Goal: Information Seeking & Learning: Learn about a topic

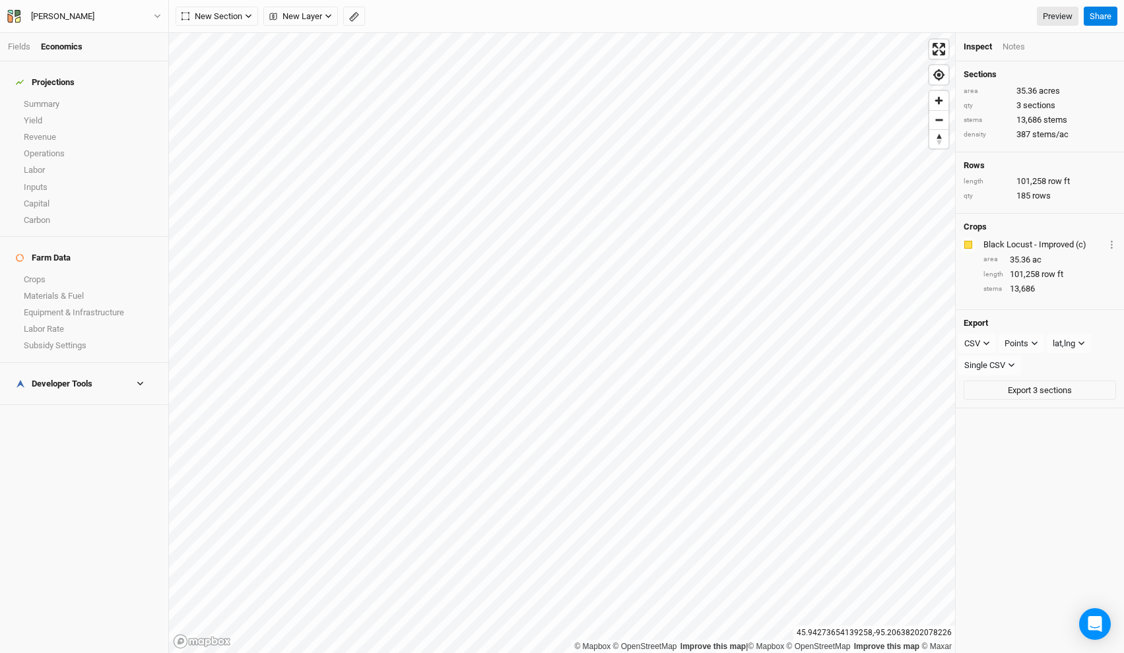
click at [18, 41] on li "Fields" at bounding box center [24, 47] width 33 height 12
click at [14, 42] on link "Fields" at bounding box center [19, 47] width 22 height 10
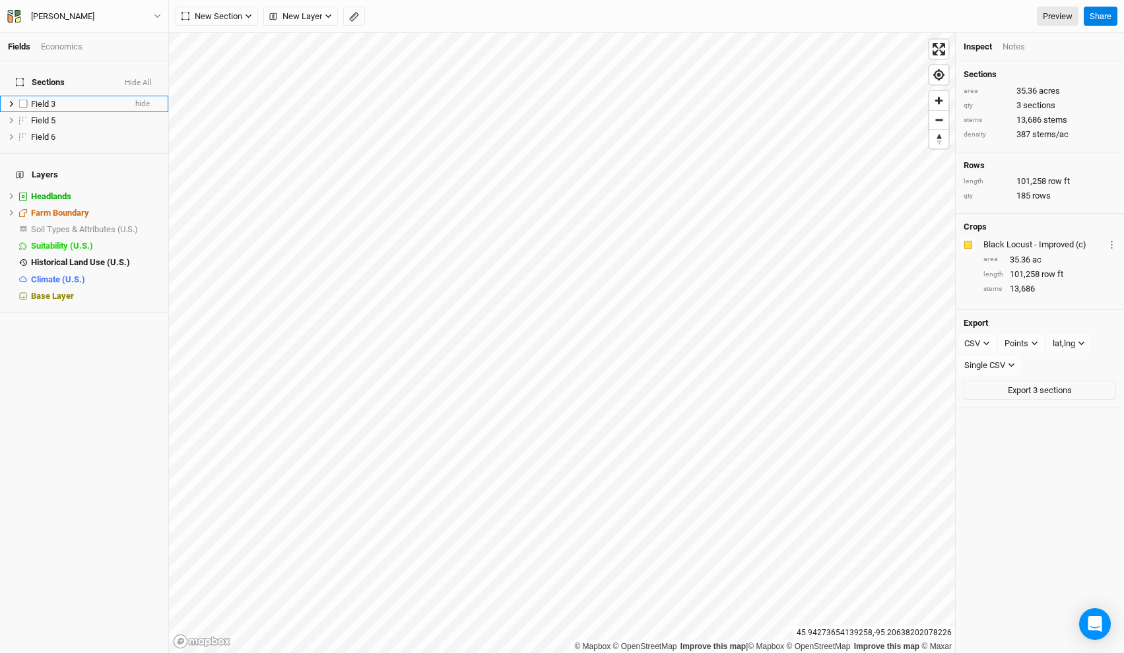
click at [64, 100] on div "Field 3" at bounding box center [78, 104] width 94 height 11
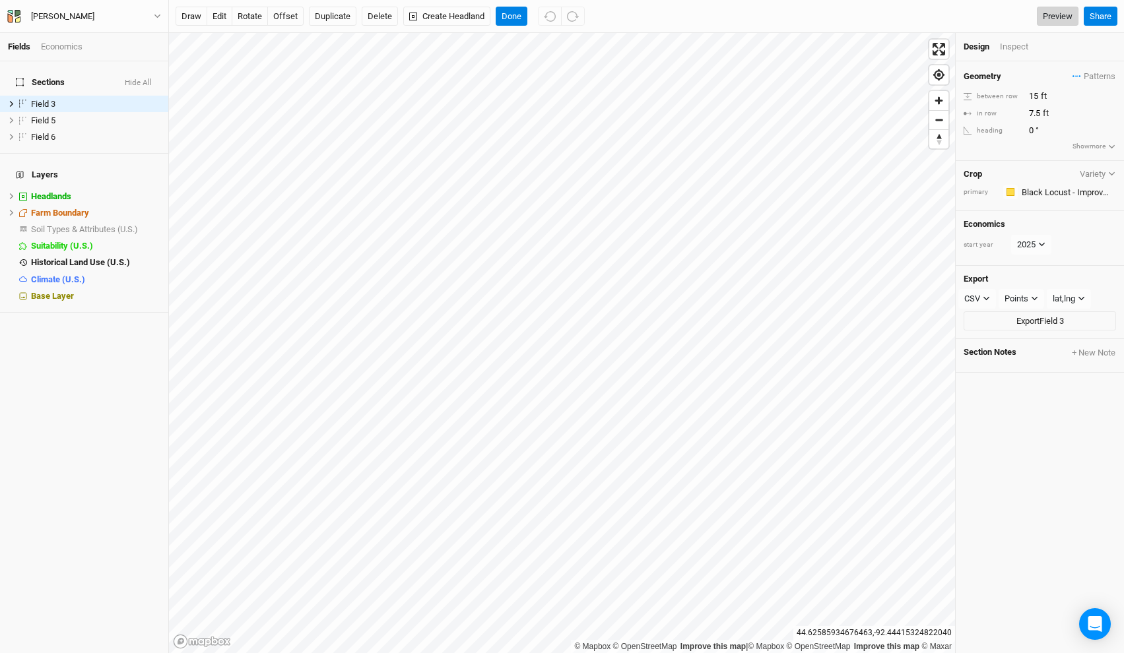
click at [1065, 15] on link "Preview" at bounding box center [1058, 17] width 42 height 20
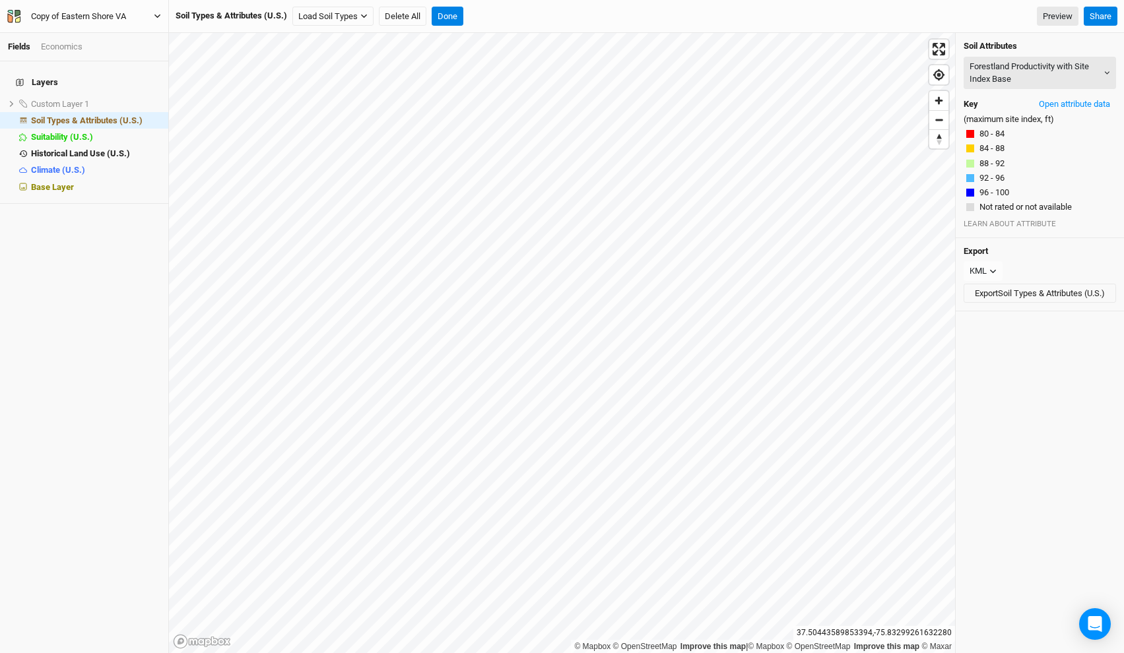
click at [114, 9] on button "Copy of Eastern Shore VA" at bounding box center [84, 16] width 155 height 15
click at [114, 27] on div "Back Project Settings User settings Imperial Metric Keyboard Shortcuts Log out" at bounding box center [110, 95] width 106 height 141
click at [110, 34] on button "Back" at bounding box center [109, 36] width 104 height 17
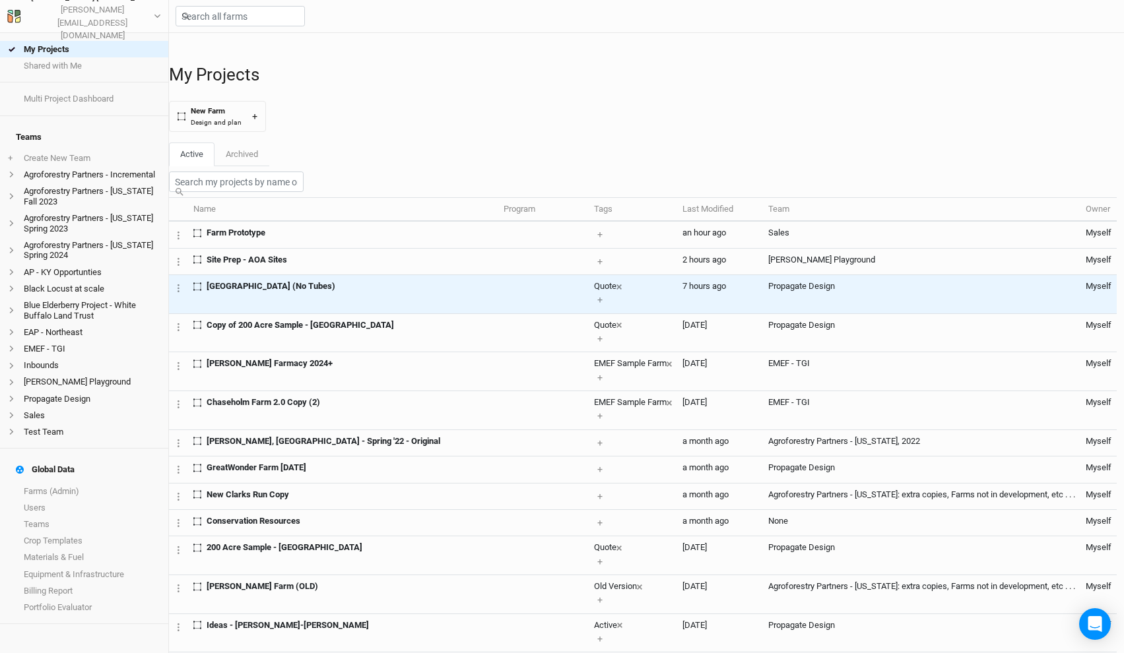
scroll to position [130, 0]
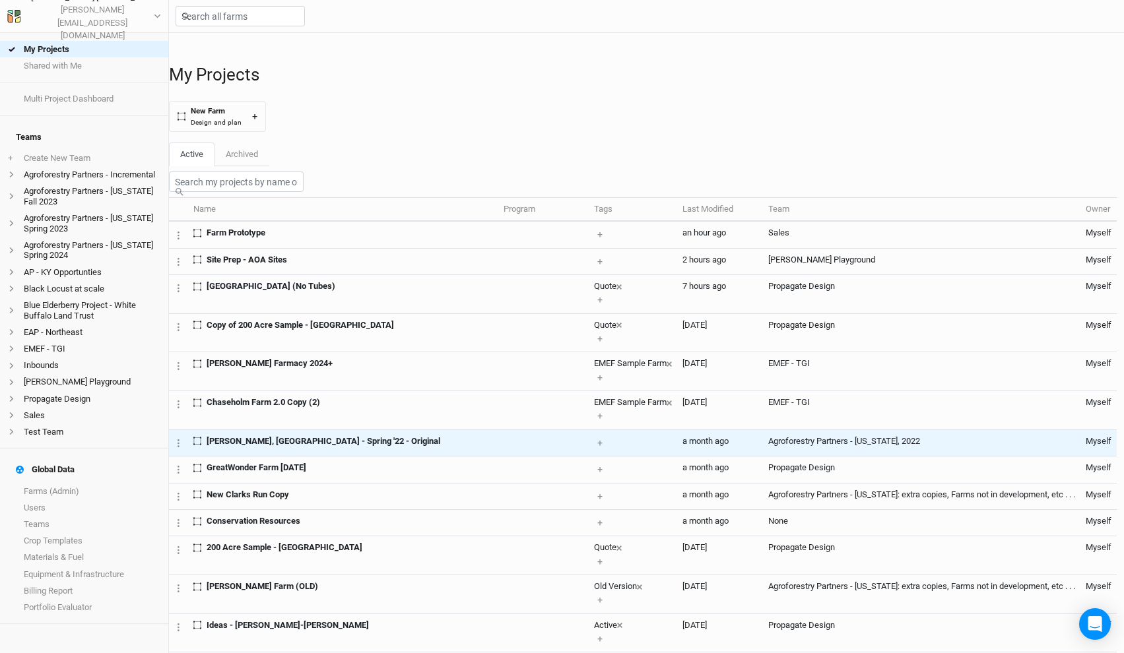
click at [353, 430] on td "K.Hill, KY - Spring '22 - Original" at bounding box center [343, 443] width 310 height 26
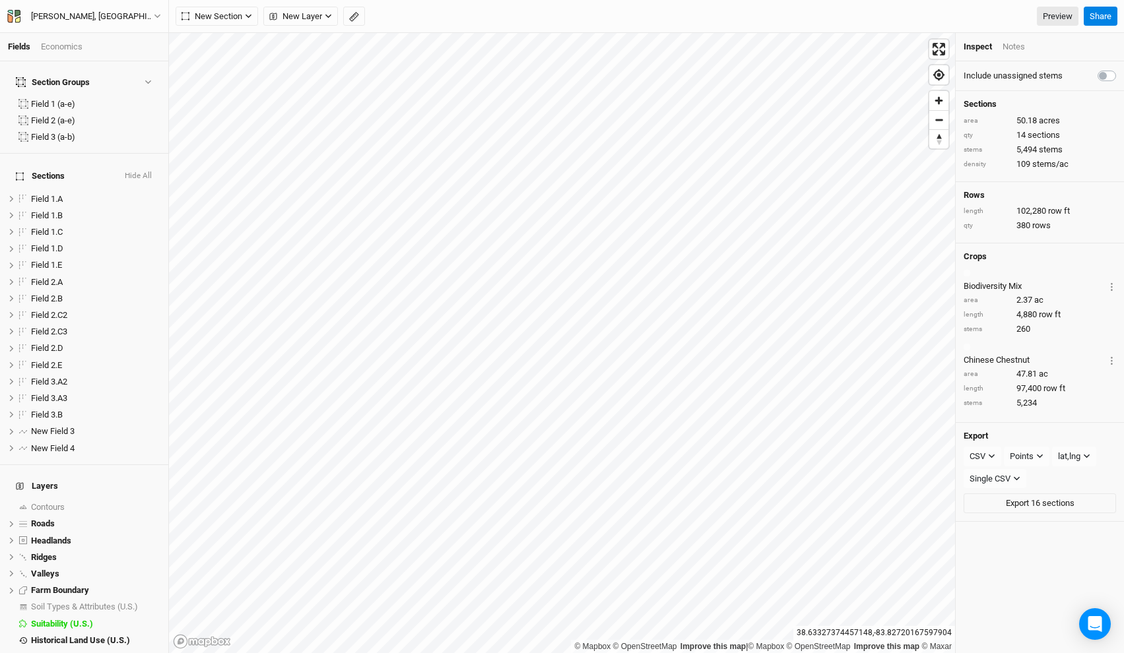
click at [143, 170] on button "Hide All" at bounding box center [138, 176] width 28 height 13
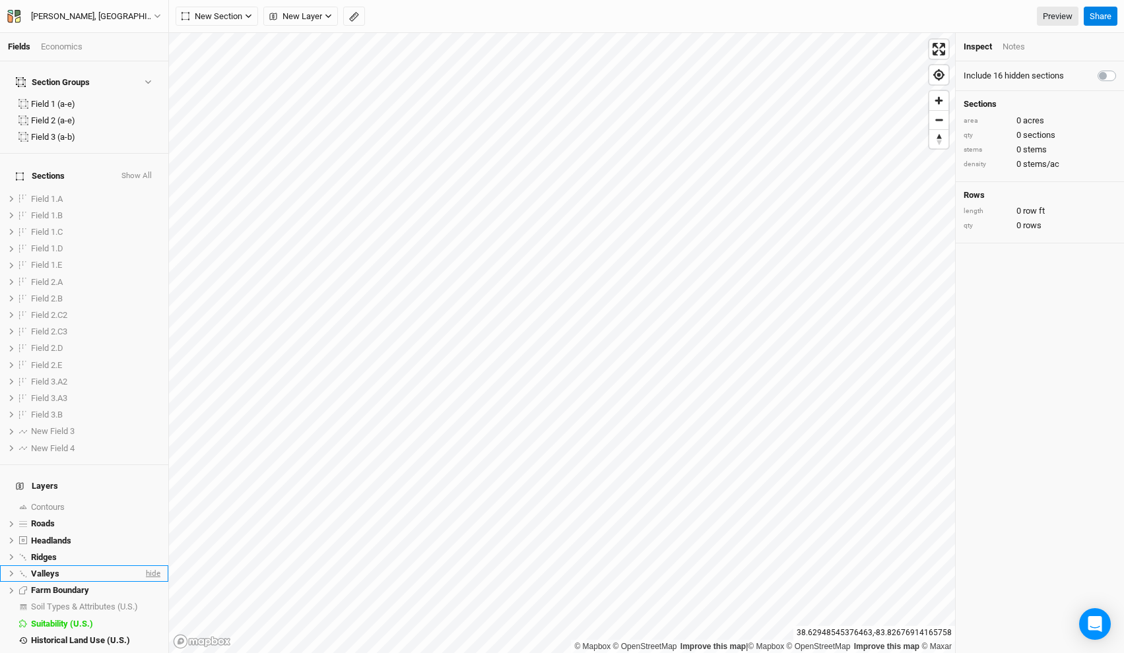
click at [145, 566] on span "hide" at bounding box center [151, 574] width 17 height 16
click at [148, 549] on span "hide" at bounding box center [151, 557] width 17 height 16
click at [317, 18] on span "New Layer" at bounding box center [295, 16] width 53 height 13
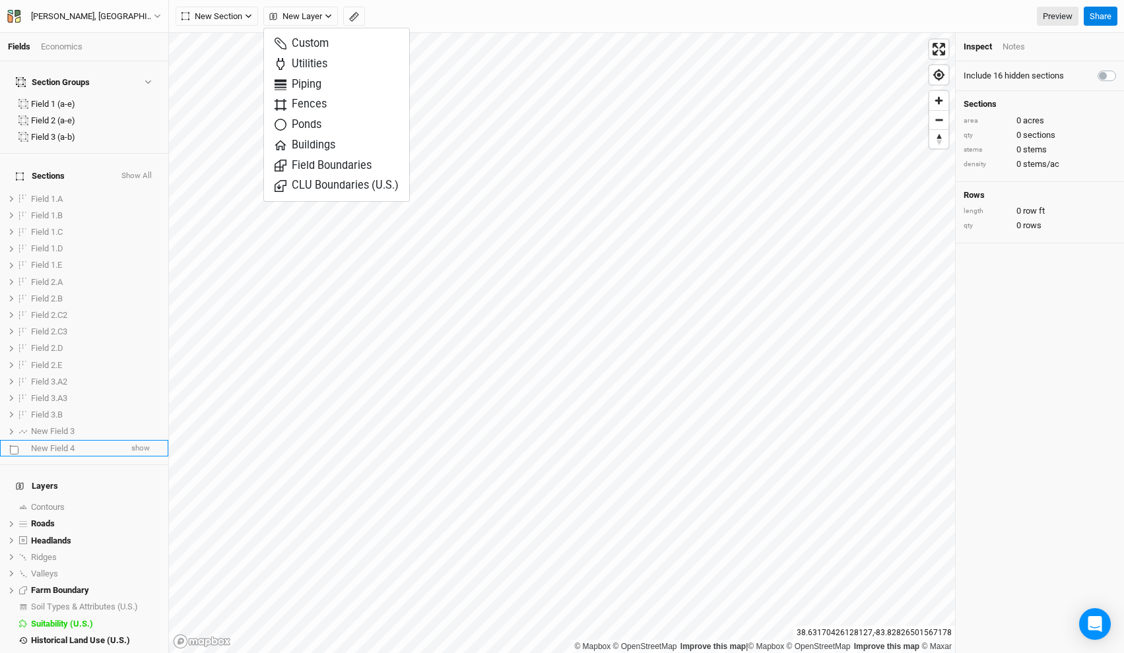
scroll to position [9, 0]
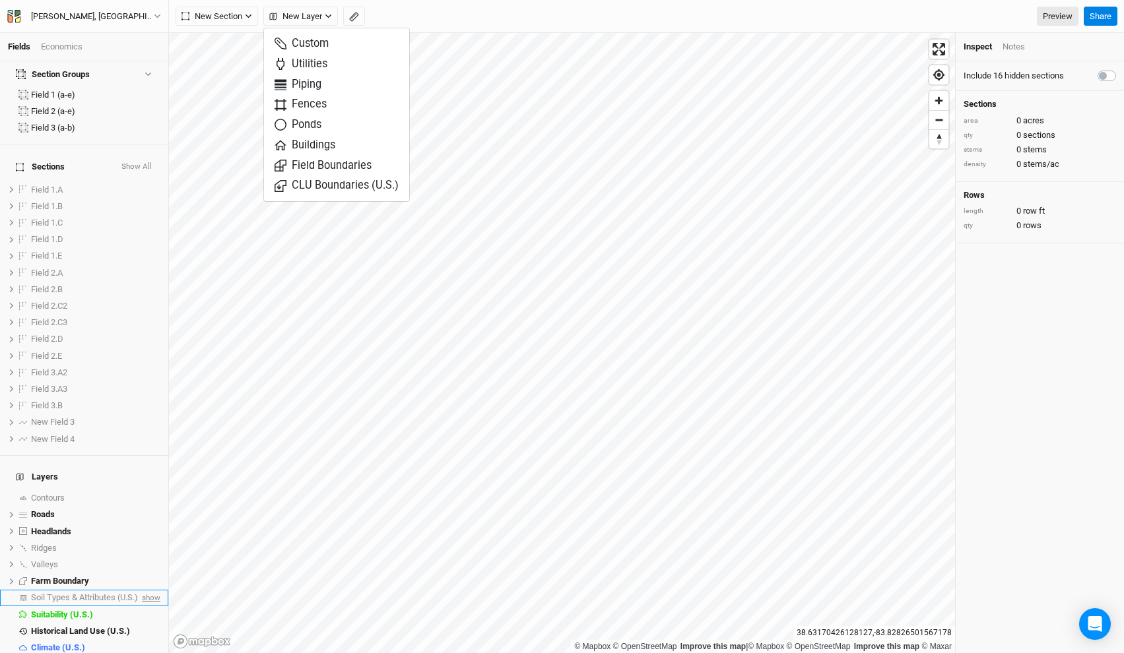
click at [148, 590] on span "show" at bounding box center [149, 598] width 21 height 16
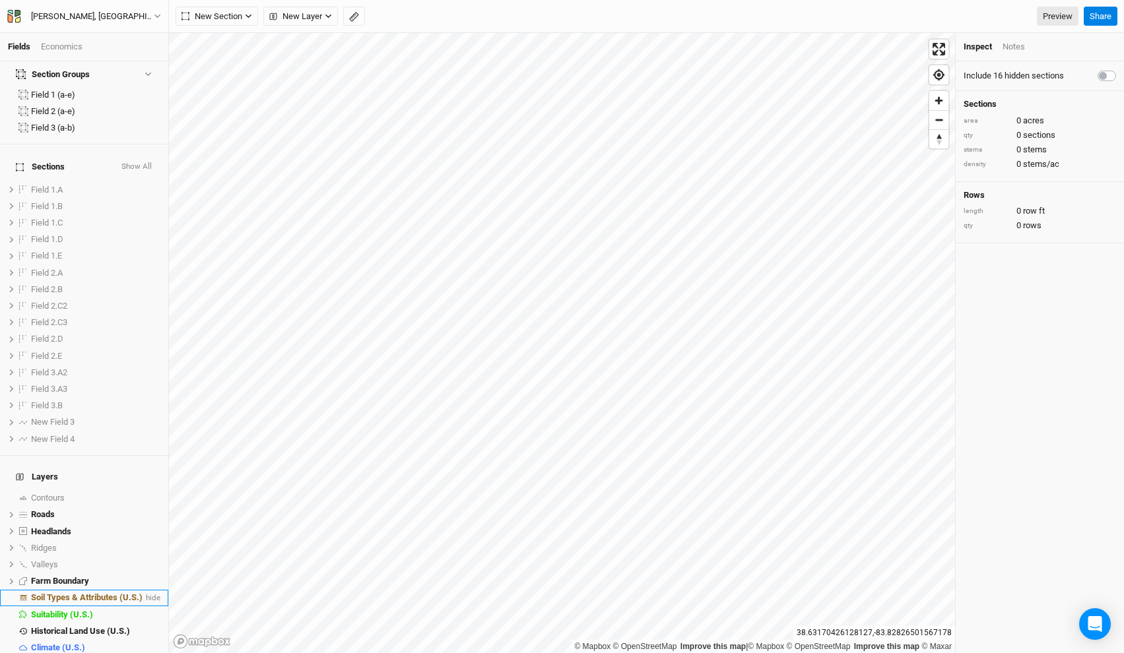
click at [112, 593] on span "Soil Types & Attributes (U.S.)" at bounding box center [87, 598] width 112 height 10
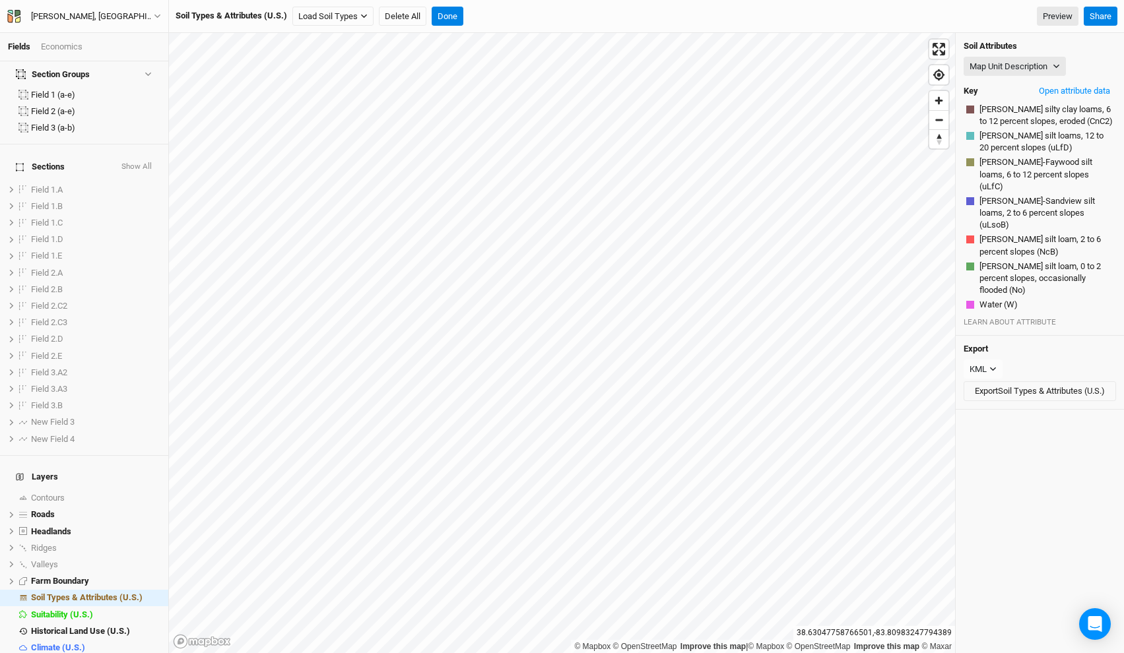
click at [981, 326] on div "© Mapbox © OpenStreetMap Improve this map | © Mapbox © OpenStreetMap Improve th…" at bounding box center [646, 343] width 955 height 620
click at [1044, 69] on button "Map Unit Description" at bounding box center [1014, 67] width 102 height 20
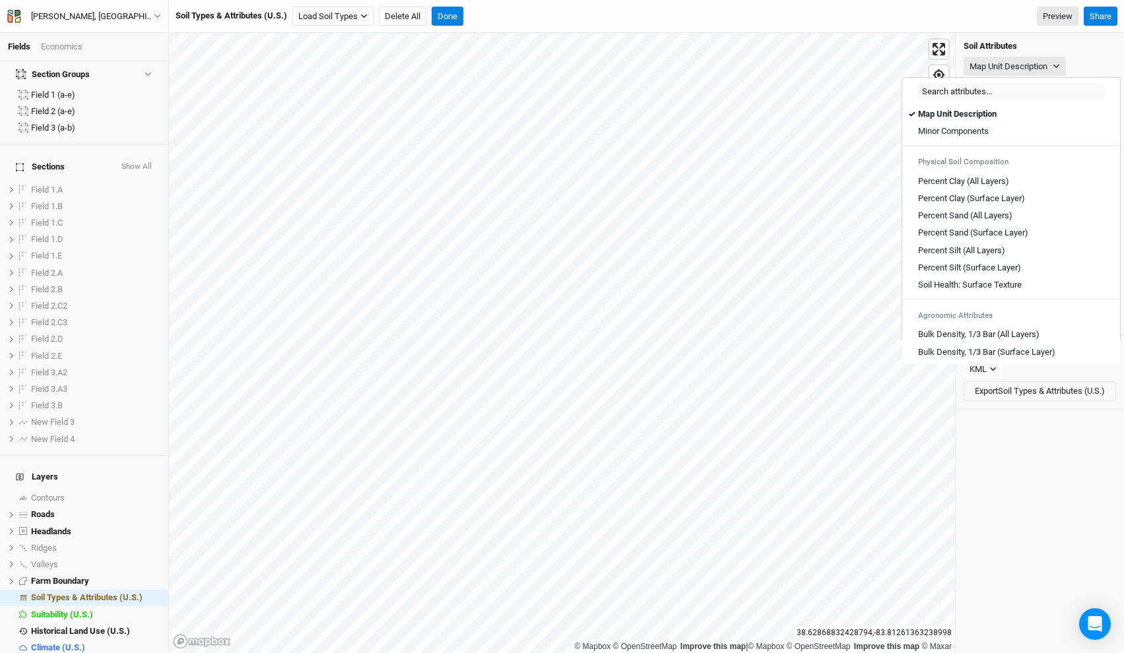
scroll to position [730, 0]
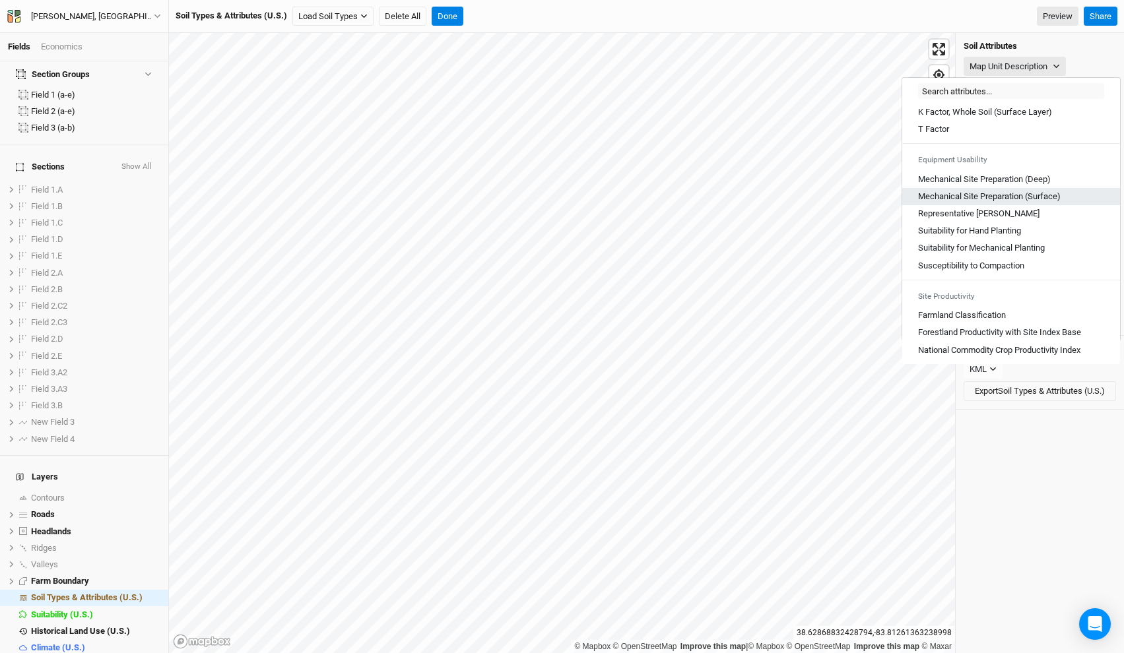
click at [1004, 191] on \(Surface\) "Mechanical Site Preparation (Surface)" at bounding box center [989, 197] width 143 height 12
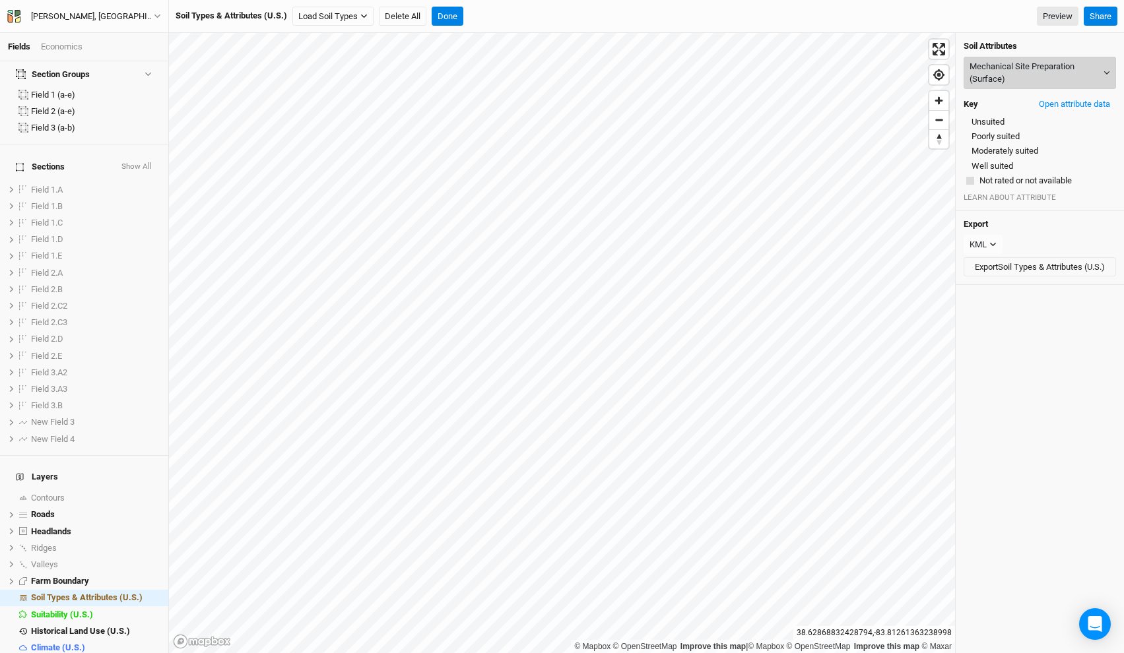
click at [1026, 69] on button "Mechanical Site Preparation (Surface)" at bounding box center [1039, 73] width 152 height 32
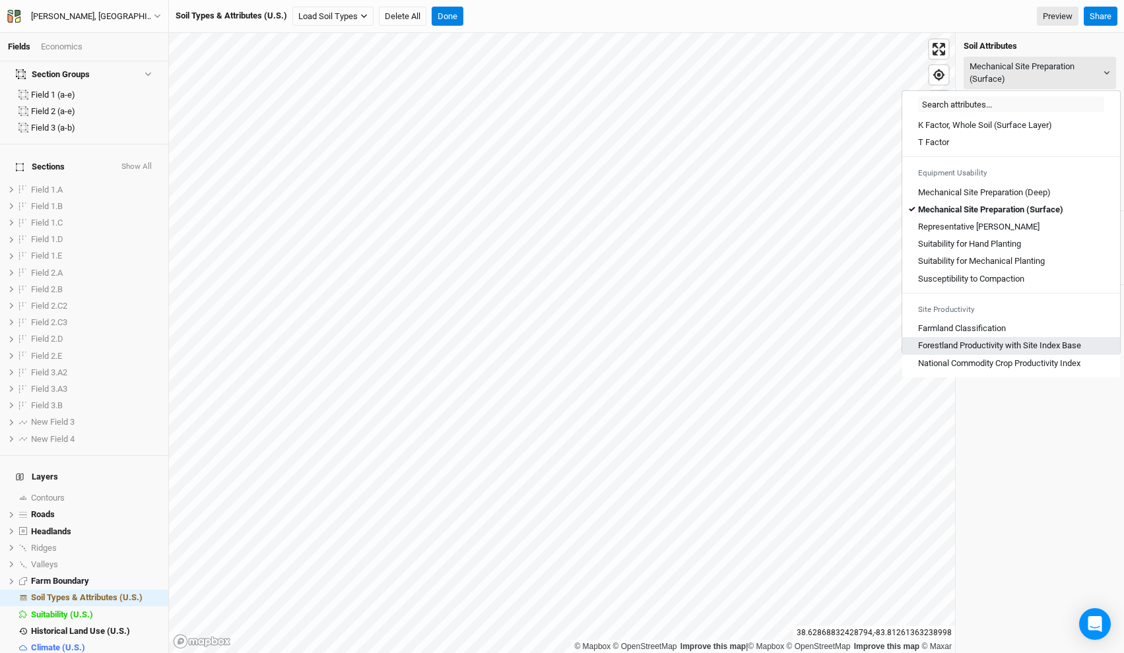
click at [986, 339] on link "Forestland Productivity with Site Index Base" at bounding box center [1011, 345] width 218 height 17
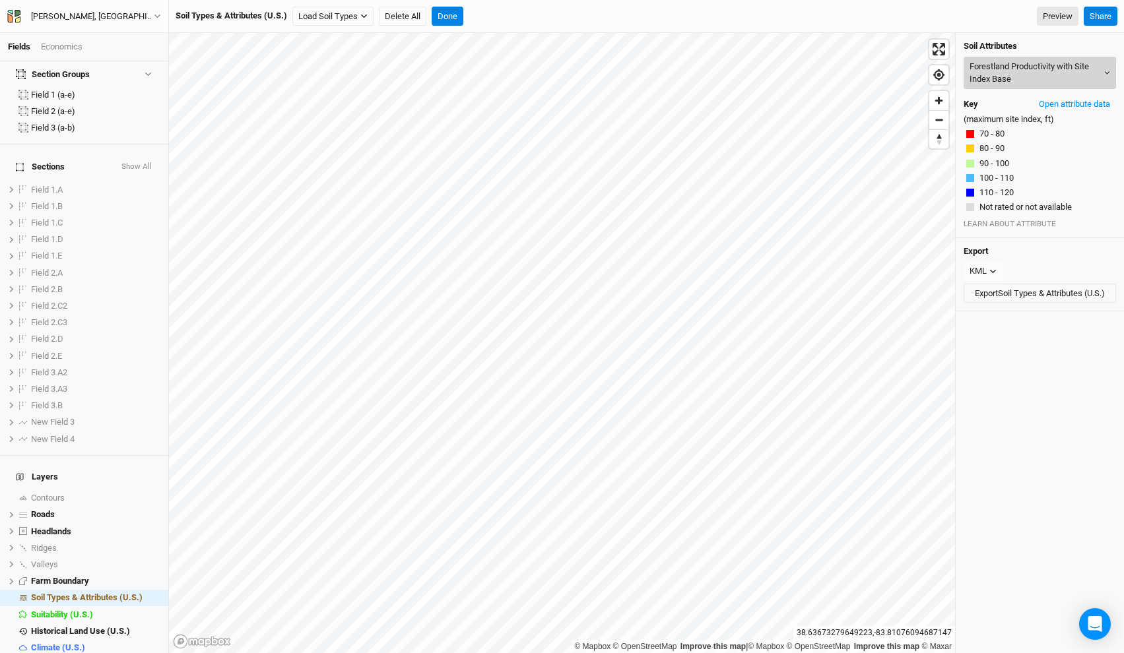
click at [1013, 71] on button "Forestland Productivity with Site Index Base" at bounding box center [1039, 73] width 152 height 32
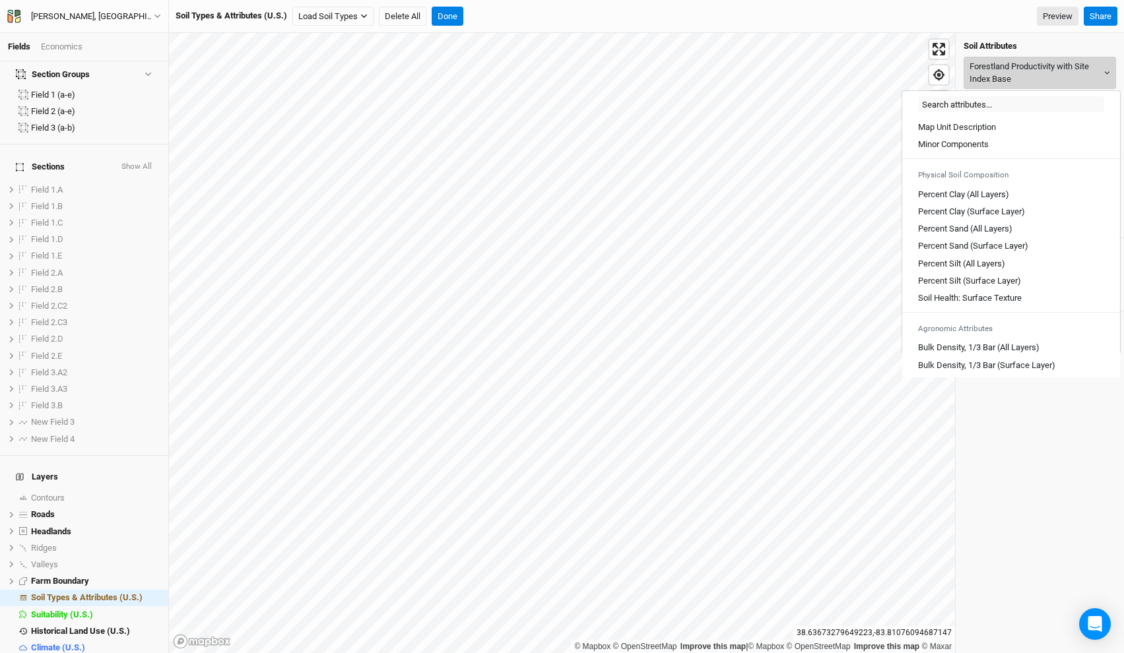
click at [1008, 63] on button "Forestland Productivity with Site Index Base" at bounding box center [1039, 73] width 152 height 32
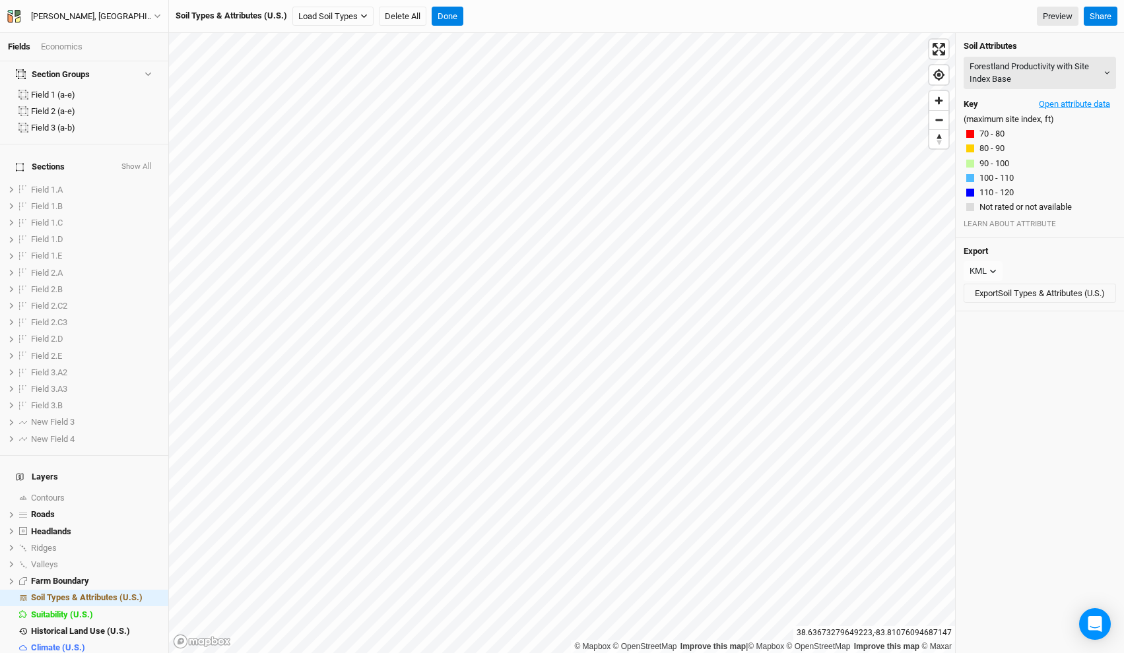
click at [1079, 99] on button "Open attribute data" at bounding box center [1074, 104] width 83 height 20
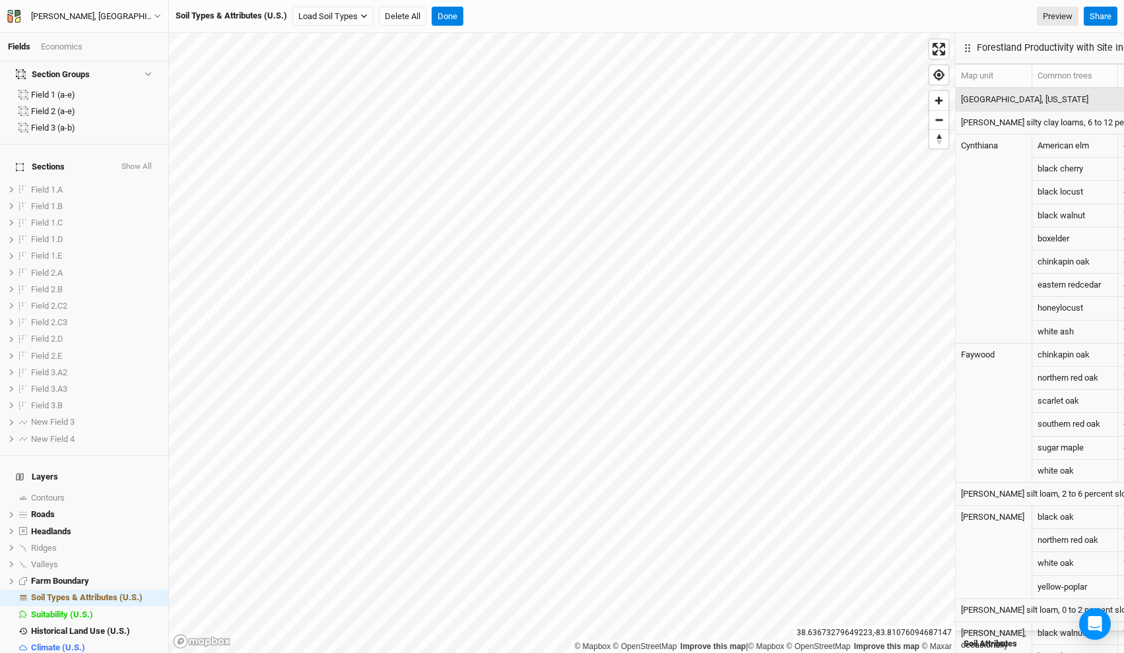
scroll to position [0, 0]
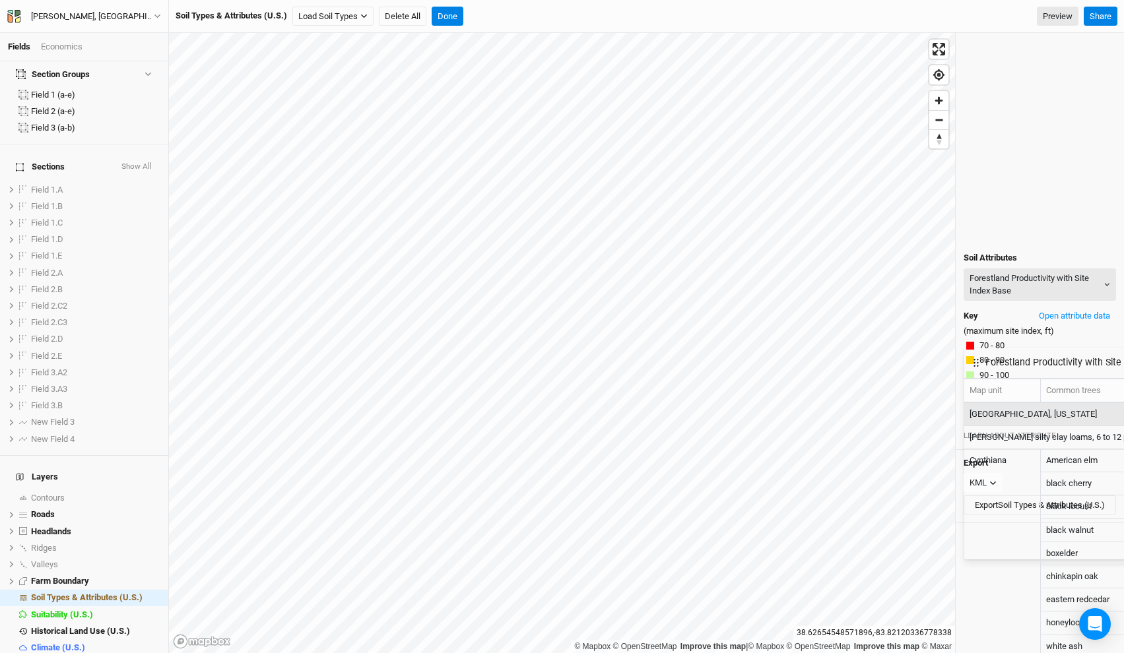
drag, startPoint x: 628, startPoint y: 45, endPoint x: 634, endPoint y: 364, distance: 318.8
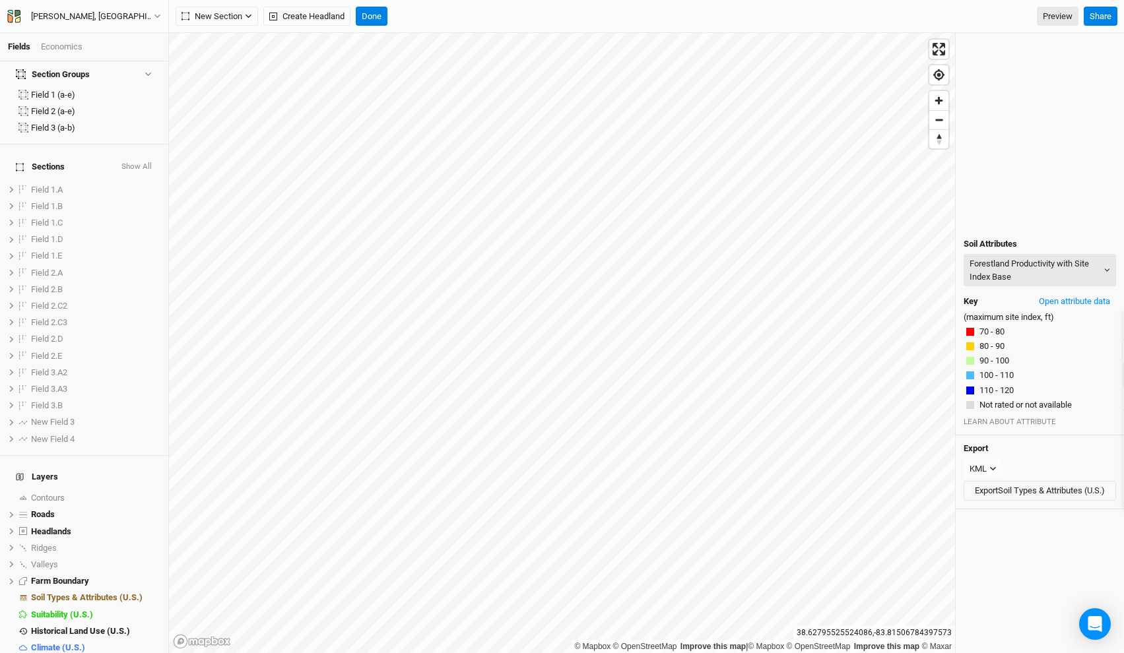
drag, startPoint x: 716, startPoint y: 370, endPoint x: 875, endPoint y: 331, distance: 163.7
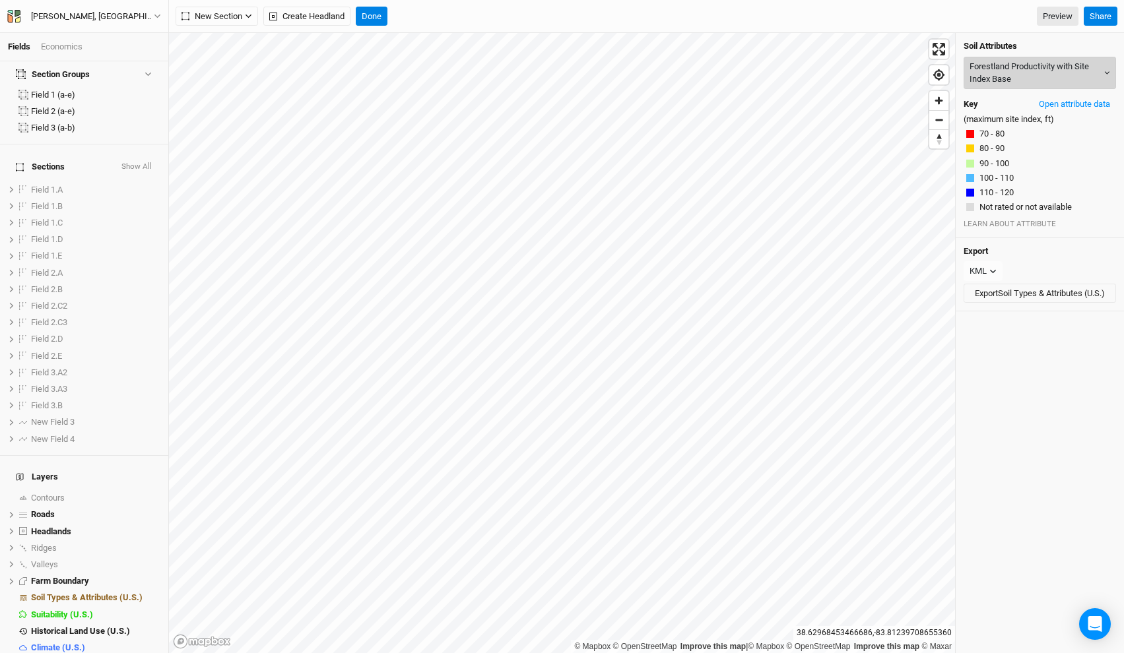
click at [1031, 72] on button "Forestland Productivity with Site Index Base" at bounding box center [1039, 73] width 152 height 32
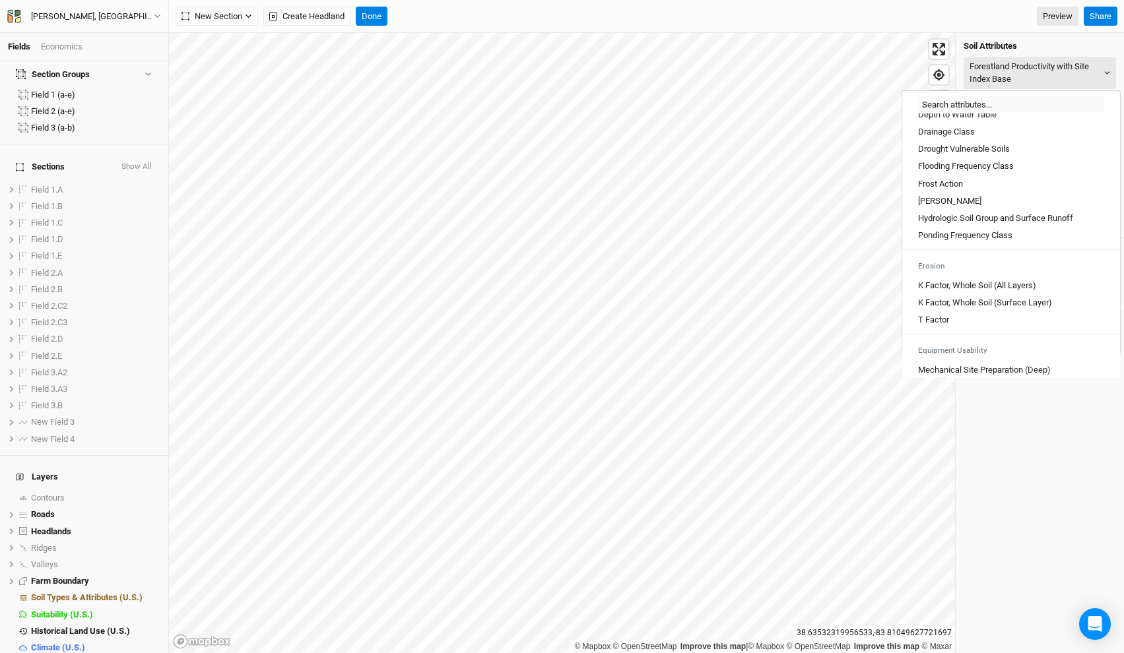
scroll to position [730, 0]
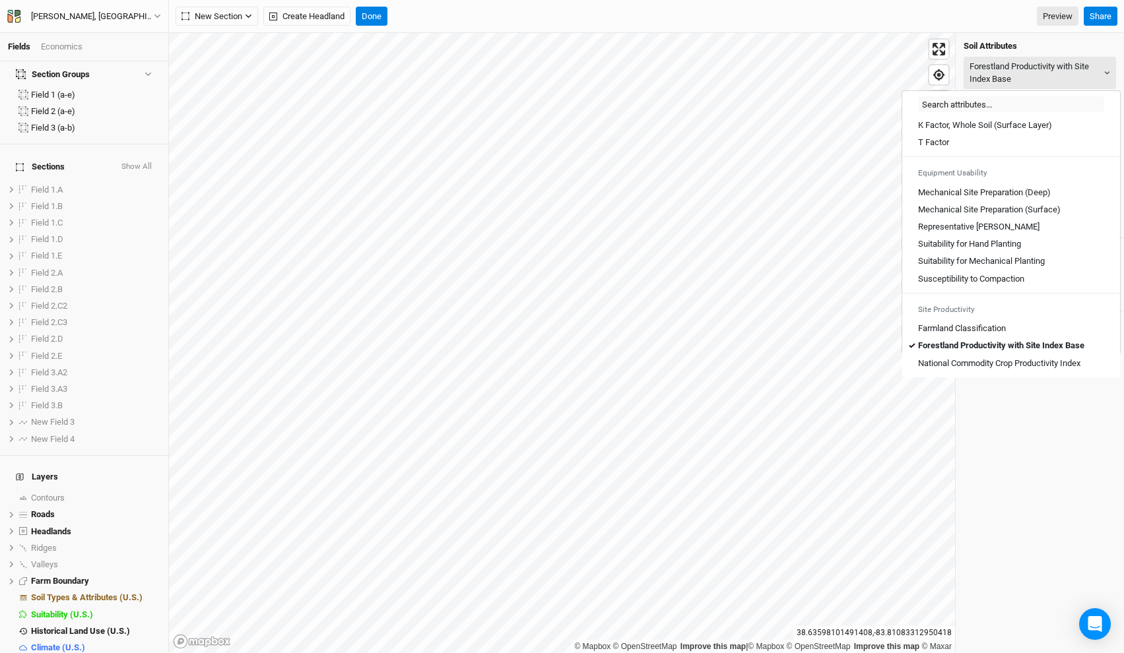
drag, startPoint x: 1101, startPoint y: 366, endPoint x: 950, endPoint y: 158, distance: 256.5
click at [950, 164] on div "Map Unit Description Minor Components Physical Soil Composition Percent Clay (A…" at bounding box center [1011, 246] width 218 height 264
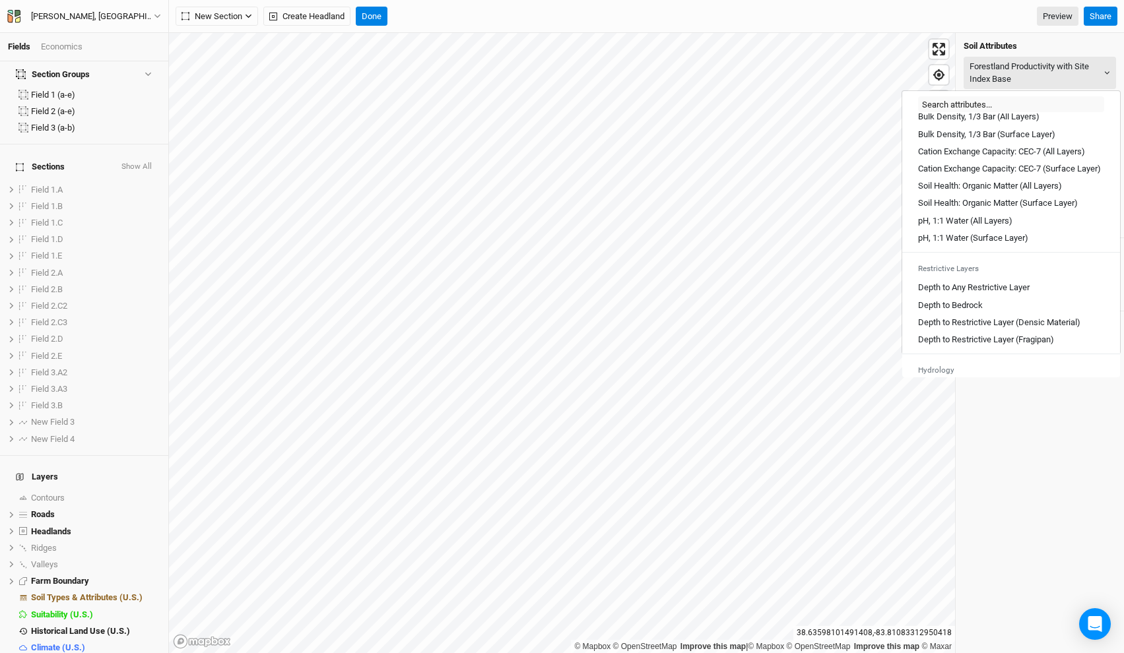
scroll to position [0, 0]
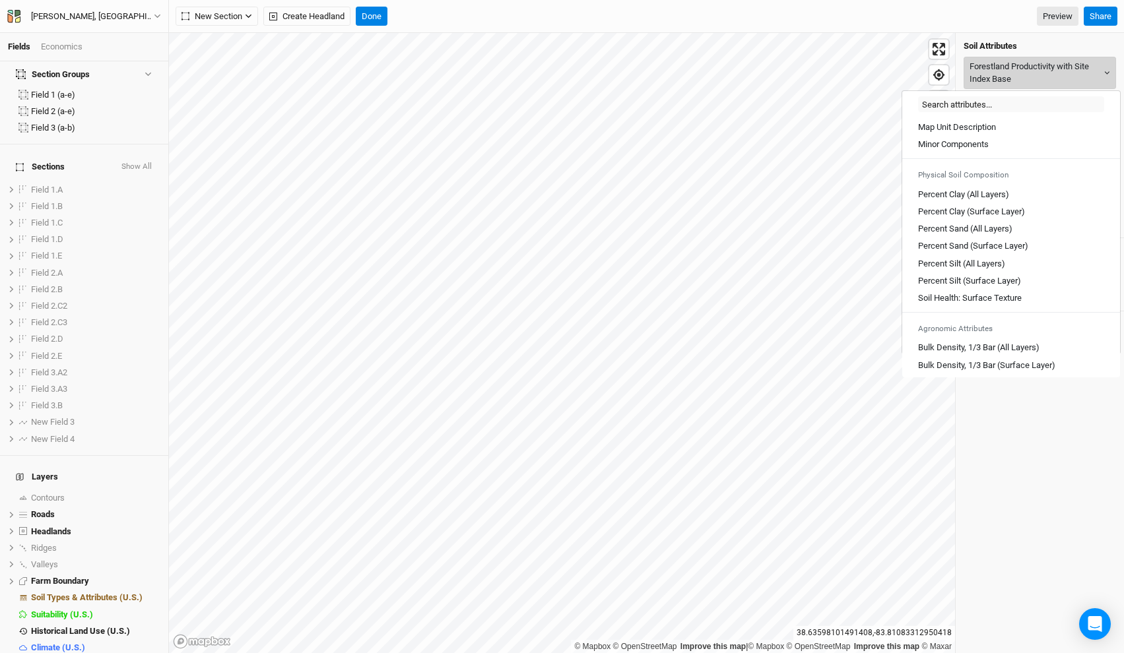
drag, startPoint x: 916, startPoint y: 123, endPoint x: 970, endPoint y: 57, distance: 85.8
click at [972, 57] on body "Fields Economics Section Groups Field 1 (a-e) Field 2 (a-e) Field 3 (a-b) Secti…" at bounding box center [562, 326] width 1124 height 653
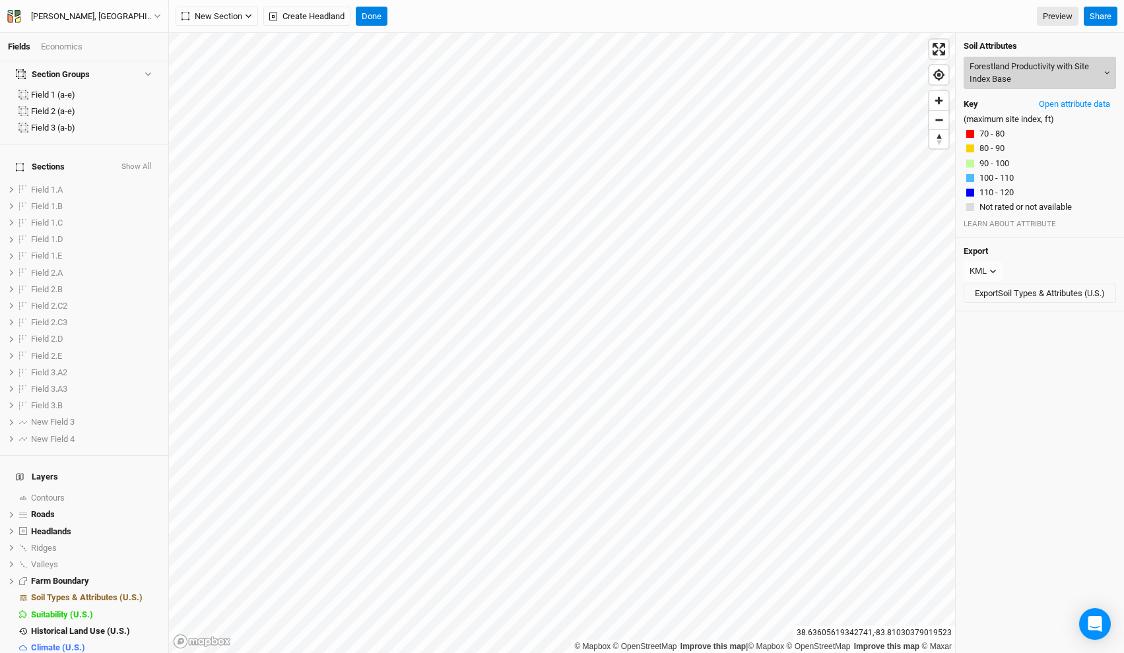
click at [1003, 75] on button "Forestland Productivity with Site Index Base" at bounding box center [1039, 73] width 152 height 32
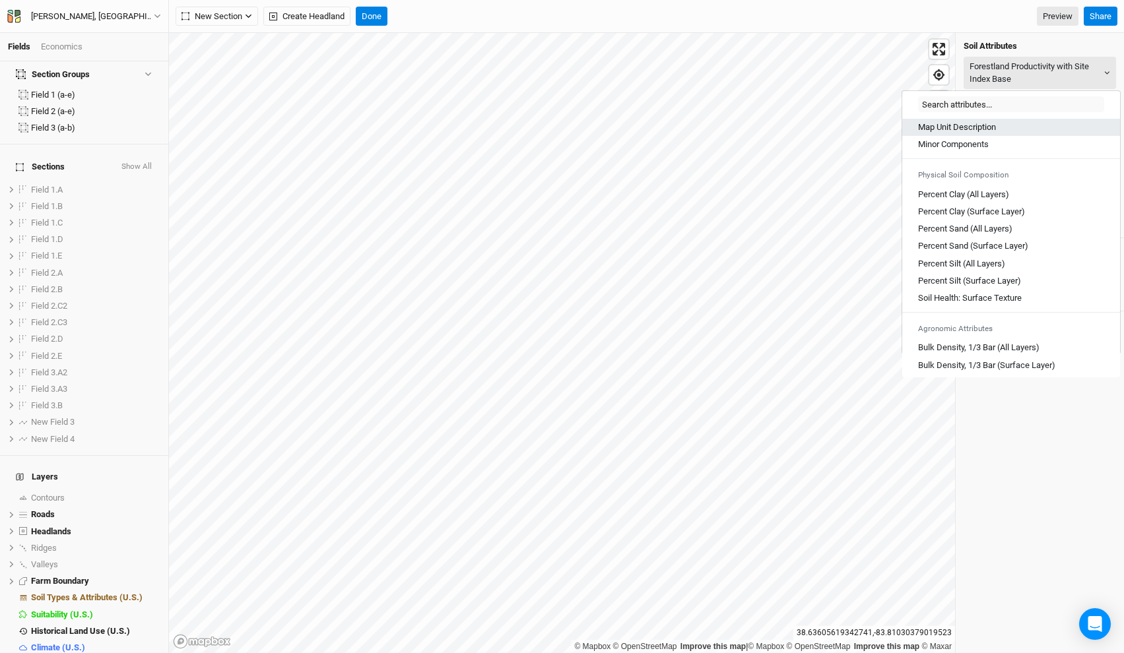
click at [956, 125] on Description "Map Unit Description" at bounding box center [957, 127] width 78 height 12
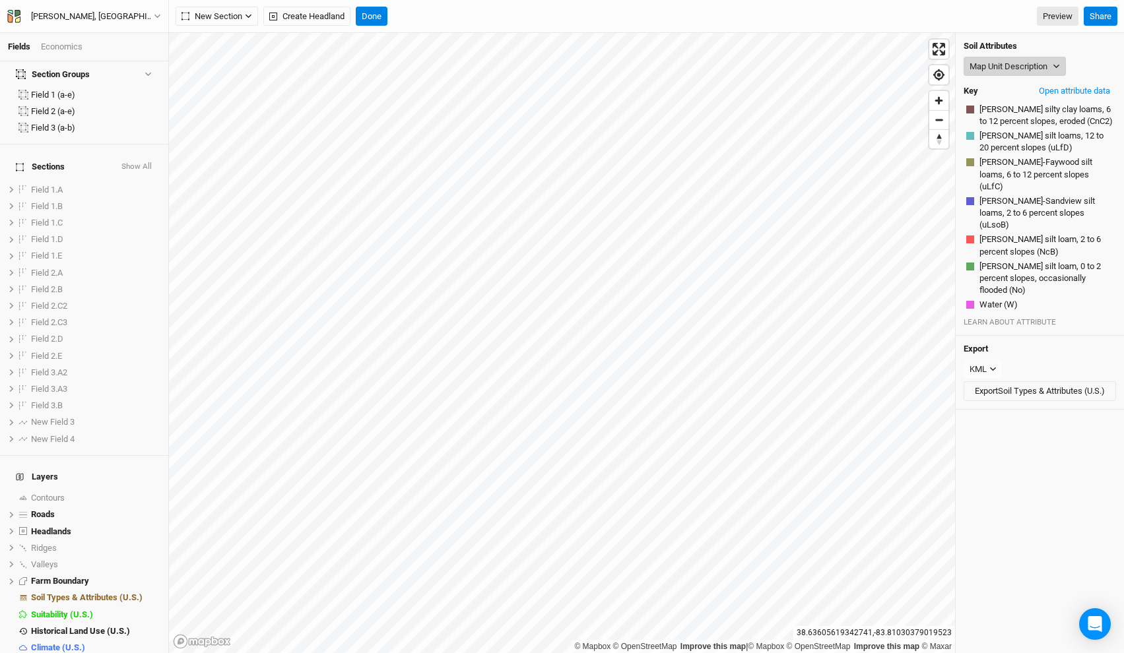
click at [1016, 69] on button "Map Unit Description" at bounding box center [1014, 67] width 102 height 20
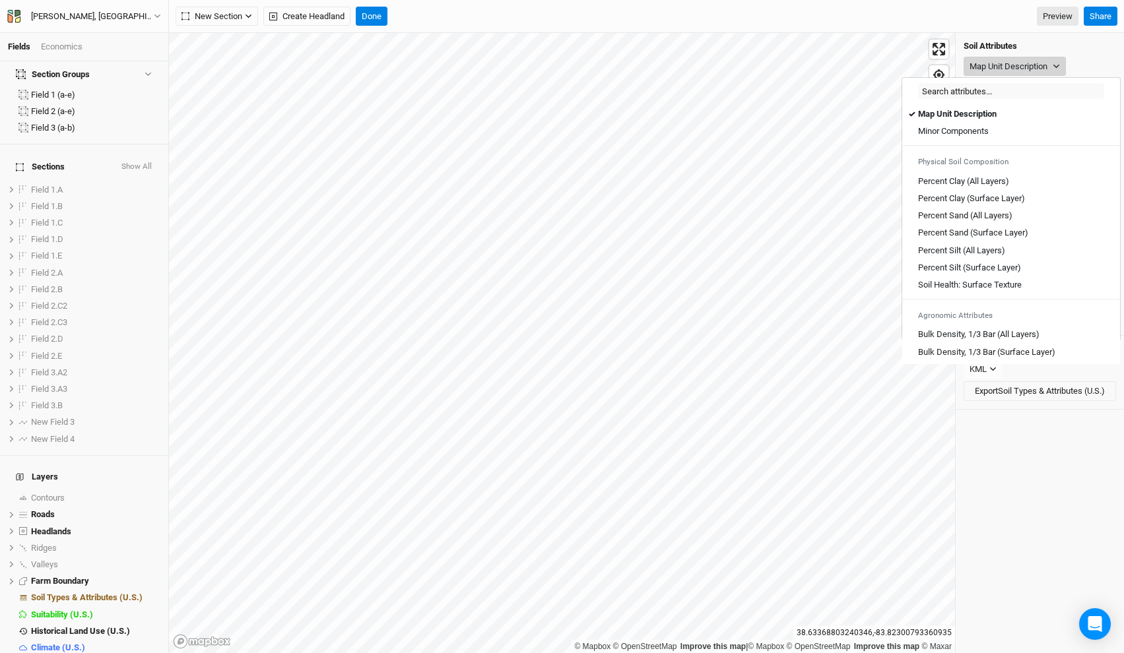
click at [1058, 64] on icon "button" at bounding box center [1056, 66] width 7 height 7
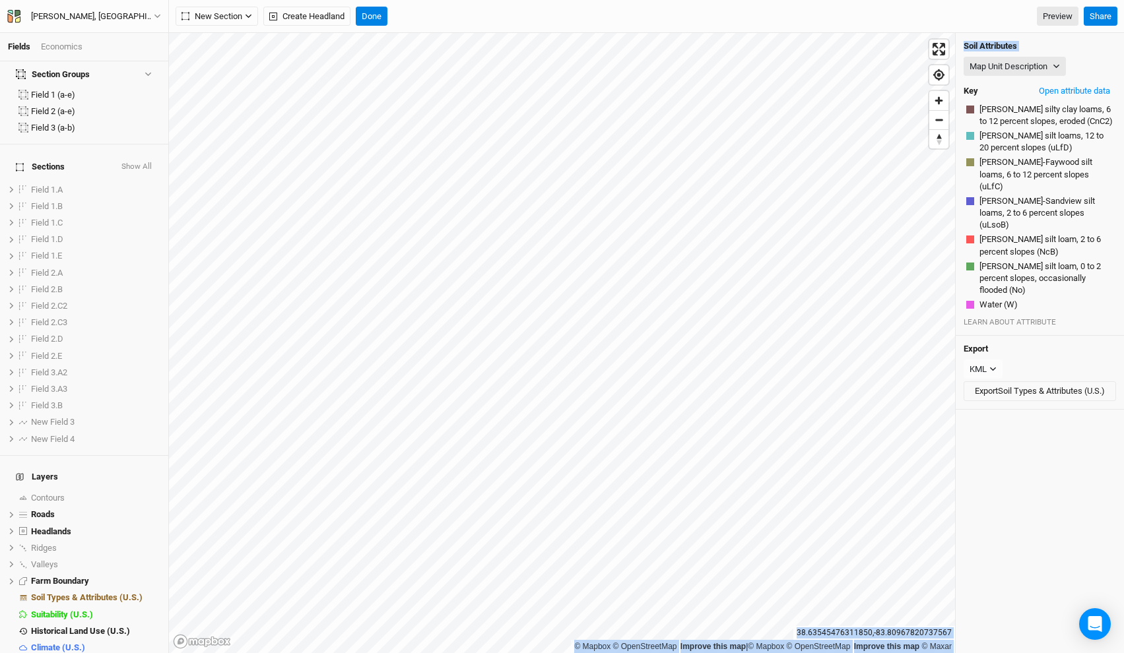
click at [941, 87] on div "© Mapbox © OpenStreetMap Improve this map | © Mapbox © OpenStreetMap Improve th…" at bounding box center [646, 343] width 955 height 620
click at [100, 626] on span "Historical Land Use (U.S.)" at bounding box center [80, 631] width 99 height 10
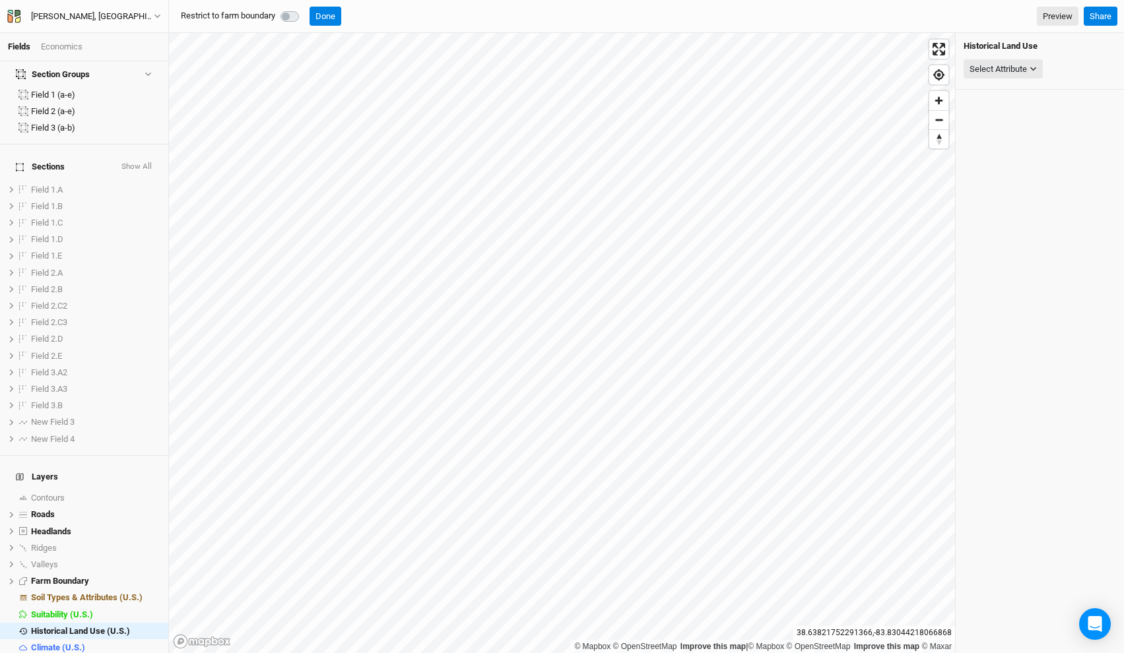
click at [304, 9] on label at bounding box center [304, 9] width 0 height 0
click at [1006, 66] on div "Select Attribute" at bounding box center [997, 69] width 57 height 13
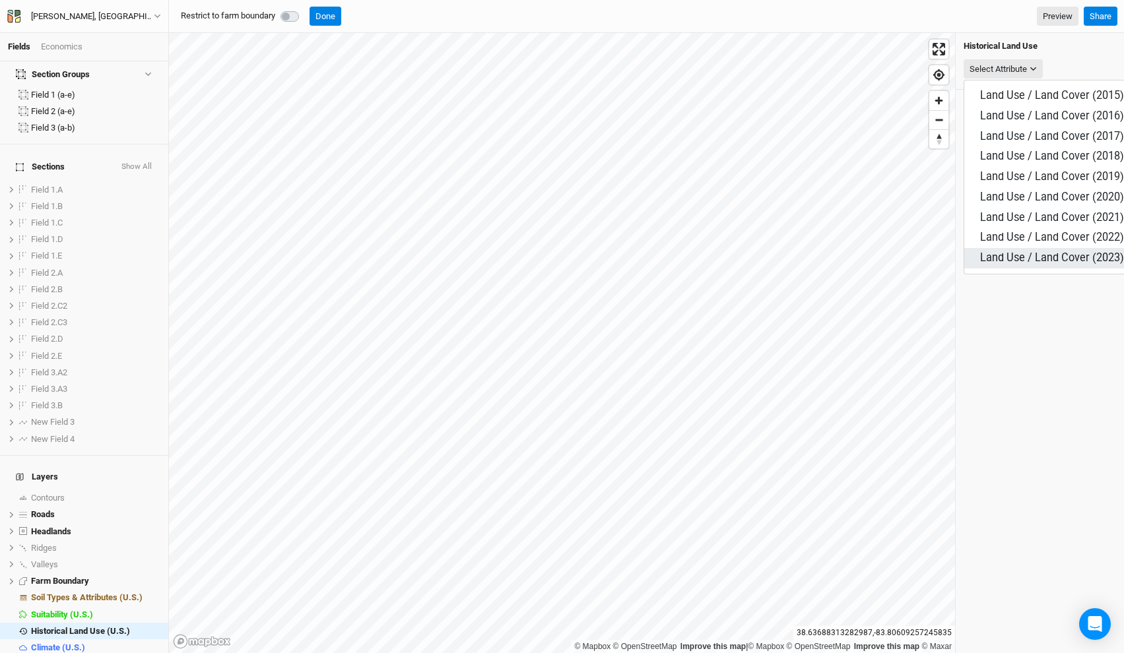
click at [1045, 248] on button "Land Use / Land Cover (2023)" at bounding box center [1052, 258] width 176 height 20
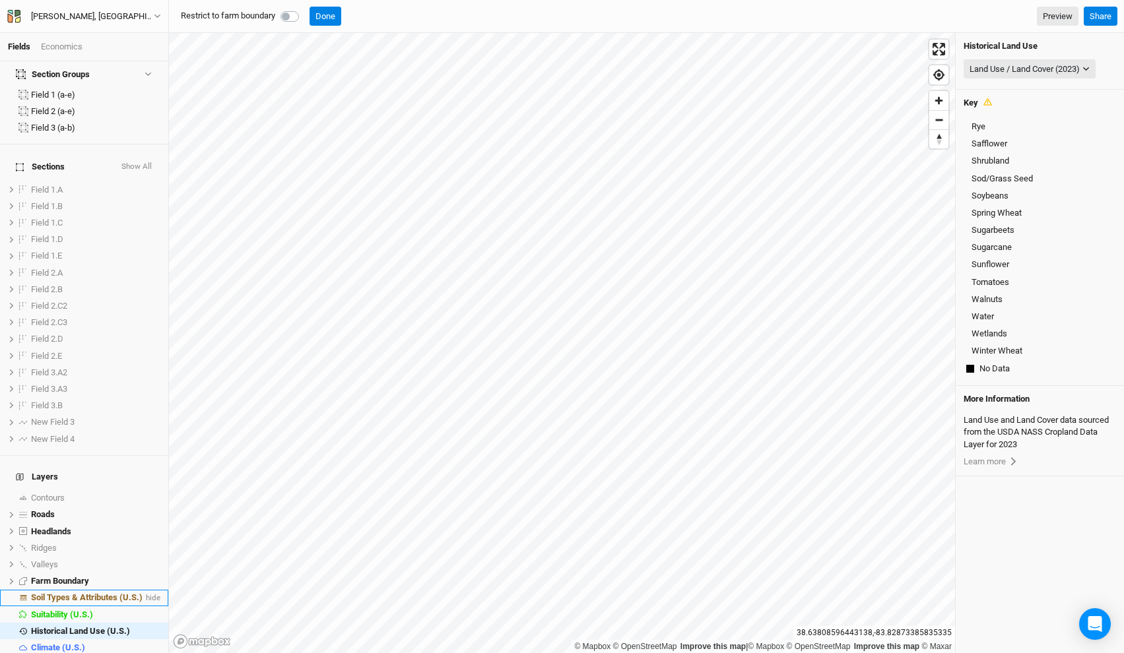
scroll to position [292, 0]
click at [156, 590] on span "hide" at bounding box center [151, 598] width 17 height 16
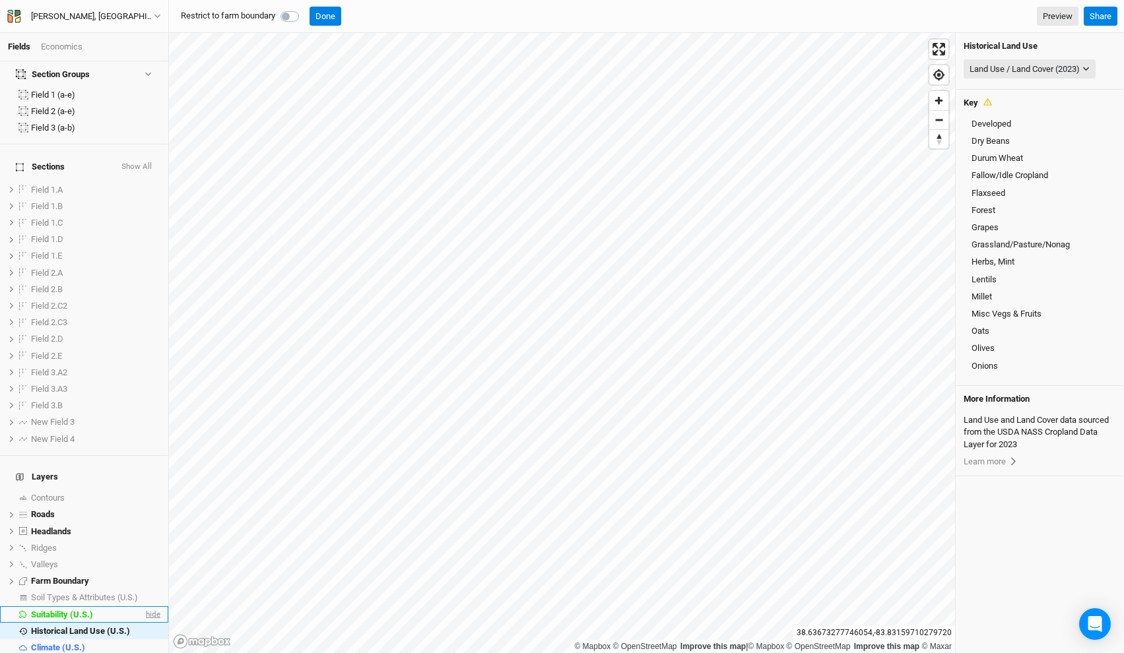
click at [152, 606] on span "hide" at bounding box center [151, 614] width 17 height 16
click at [304, 9] on label at bounding box center [304, 9] width 0 height 0
click at [291, 15] on input "checkbox" at bounding box center [285, 15] width 11 height 13
checkbox input "true"
click at [1061, 79] on div "Land Use / Land Cover (2023) None Land Use / Land Cover (2015) Land Use / Land …" at bounding box center [1039, 69] width 152 height 25
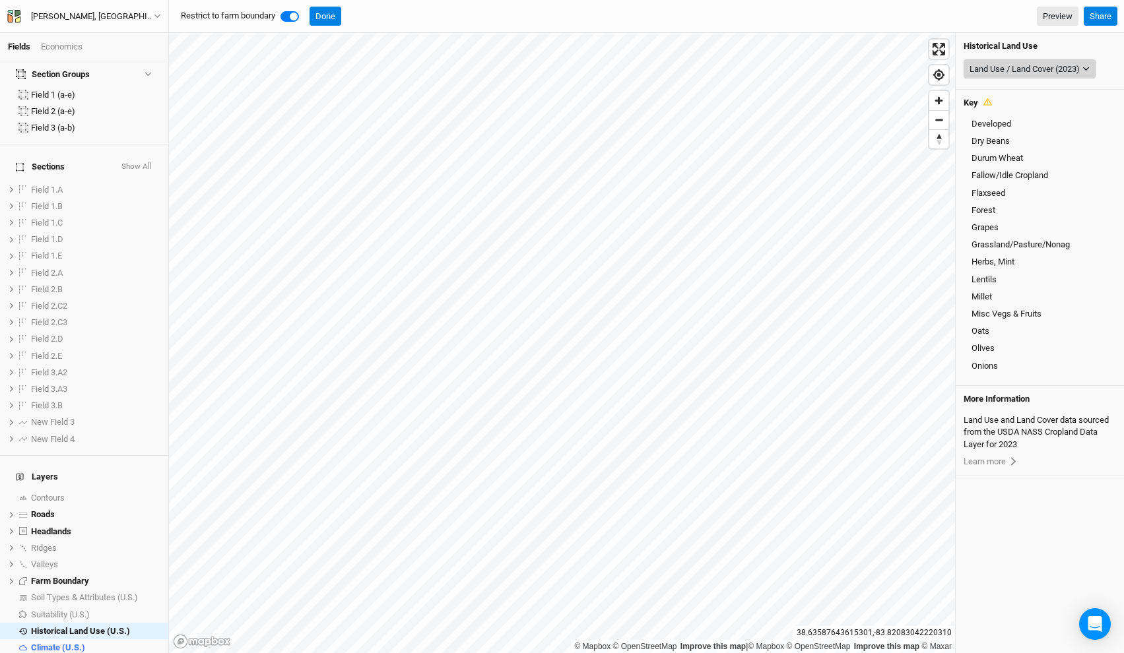
click at [1061, 73] on div "Land Use / Land Cover (2023)" at bounding box center [1024, 69] width 110 height 13
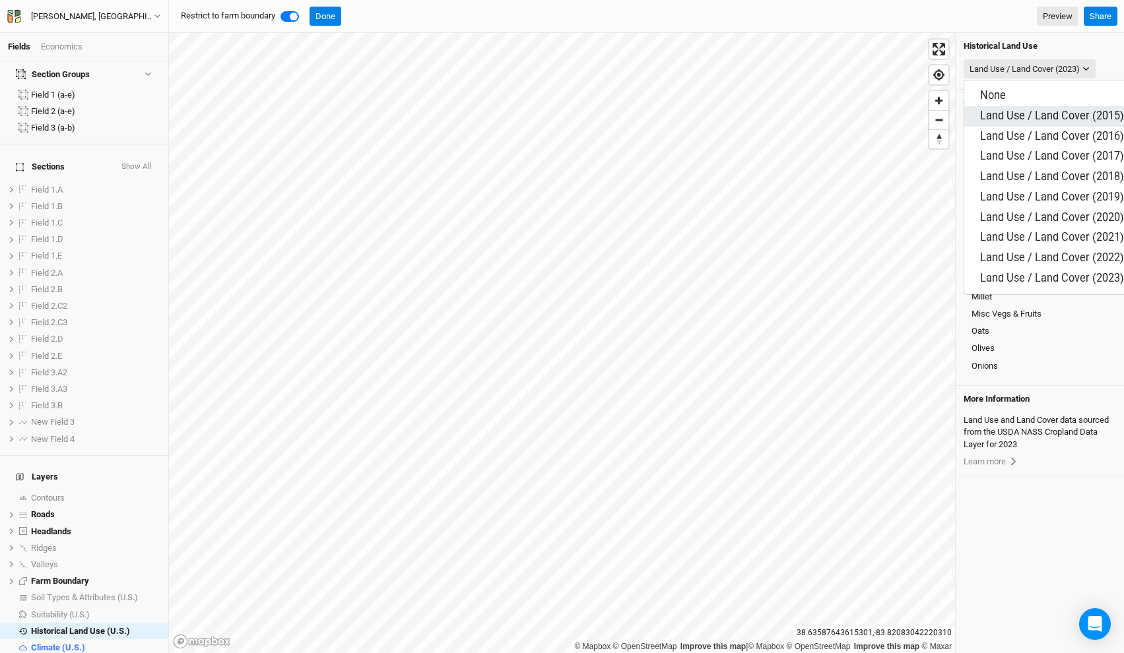
click at [1048, 115] on span "Land Use / Land Cover (2015)" at bounding box center [1052, 116] width 144 height 13
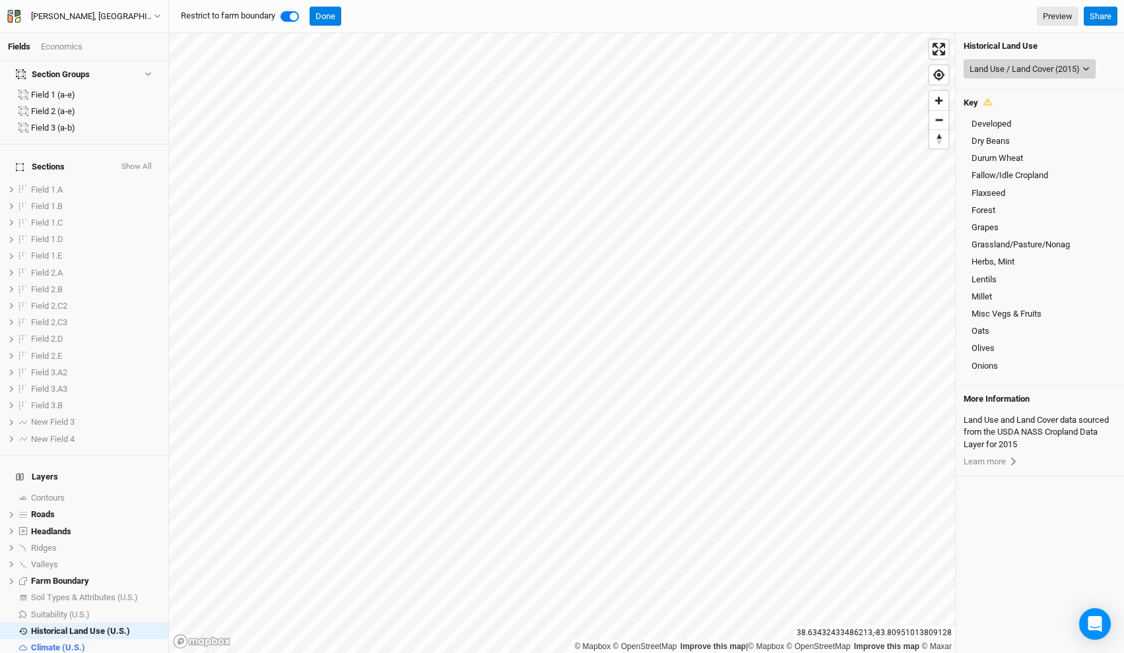
click at [993, 70] on div "Land Use / Land Cover (2015)" at bounding box center [1024, 69] width 110 height 13
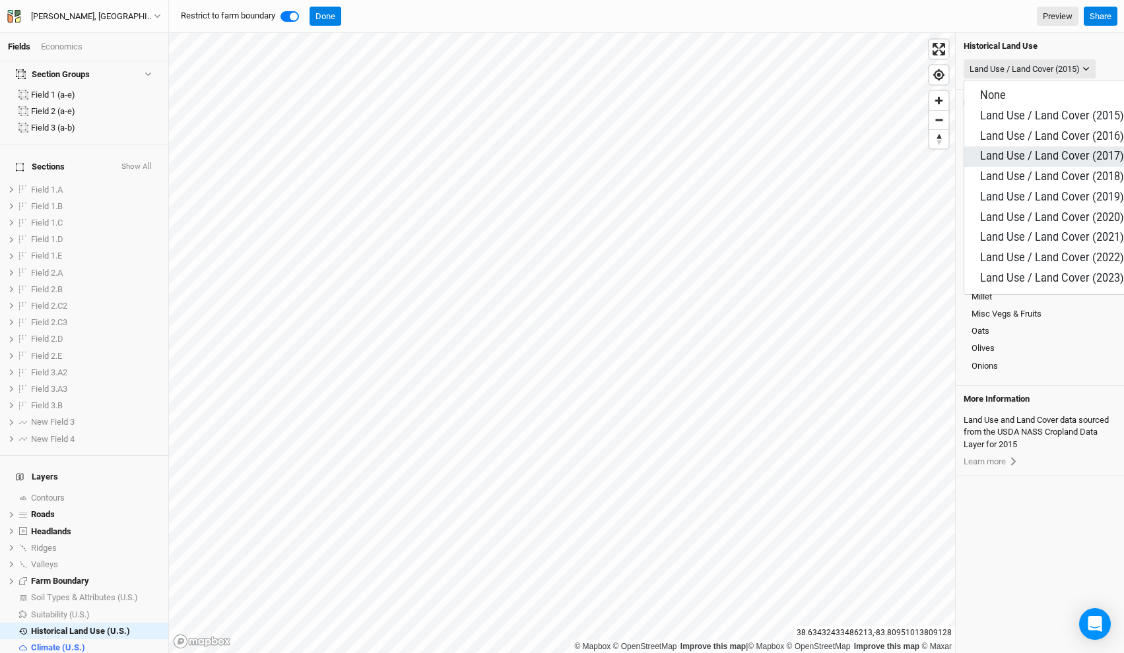
click at [1023, 150] on span "Land Use / Land Cover (2017)" at bounding box center [1052, 156] width 144 height 13
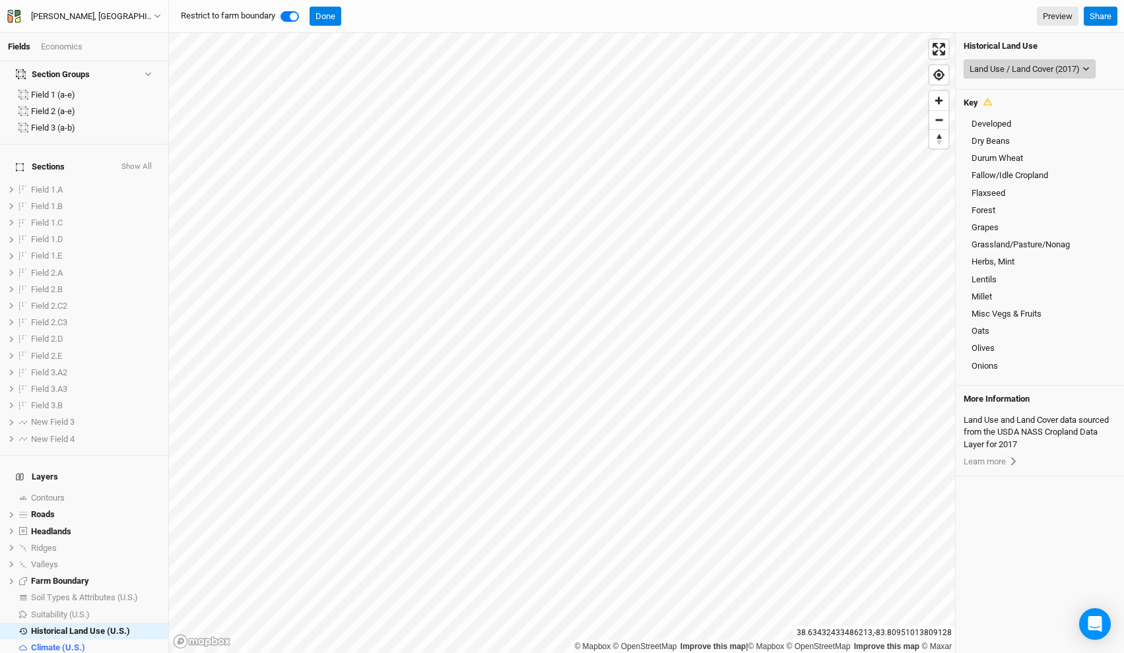
click at [1019, 68] on div "Land Use / Land Cover (2017)" at bounding box center [1024, 69] width 110 height 13
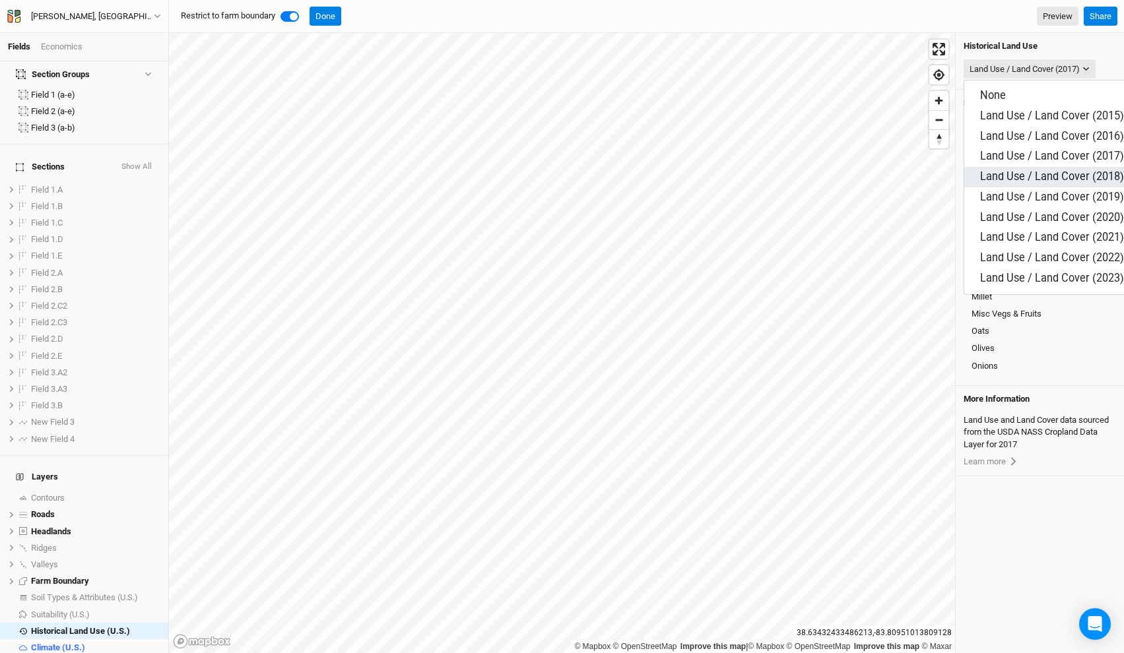
click at [1028, 170] on span "Land Use / Land Cover (2018)" at bounding box center [1052, 176] width 144 height 13
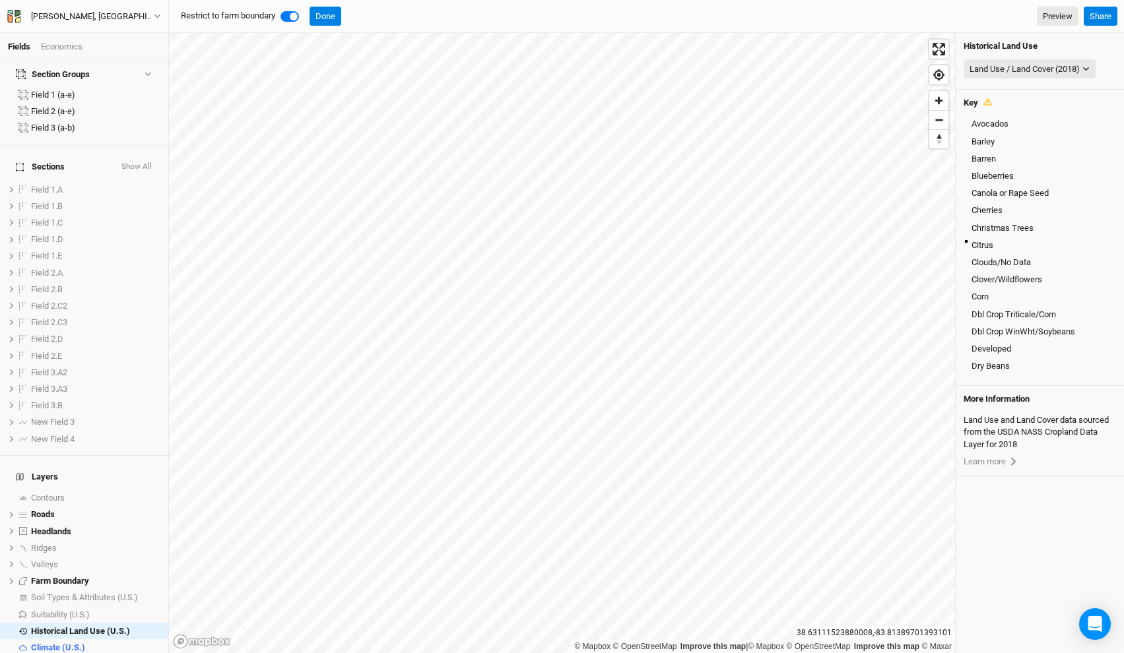
scroll to position [257, 0]
click at [74, 653] on div "Base Layer" at bounding box center [95, 664] width 129 height 11
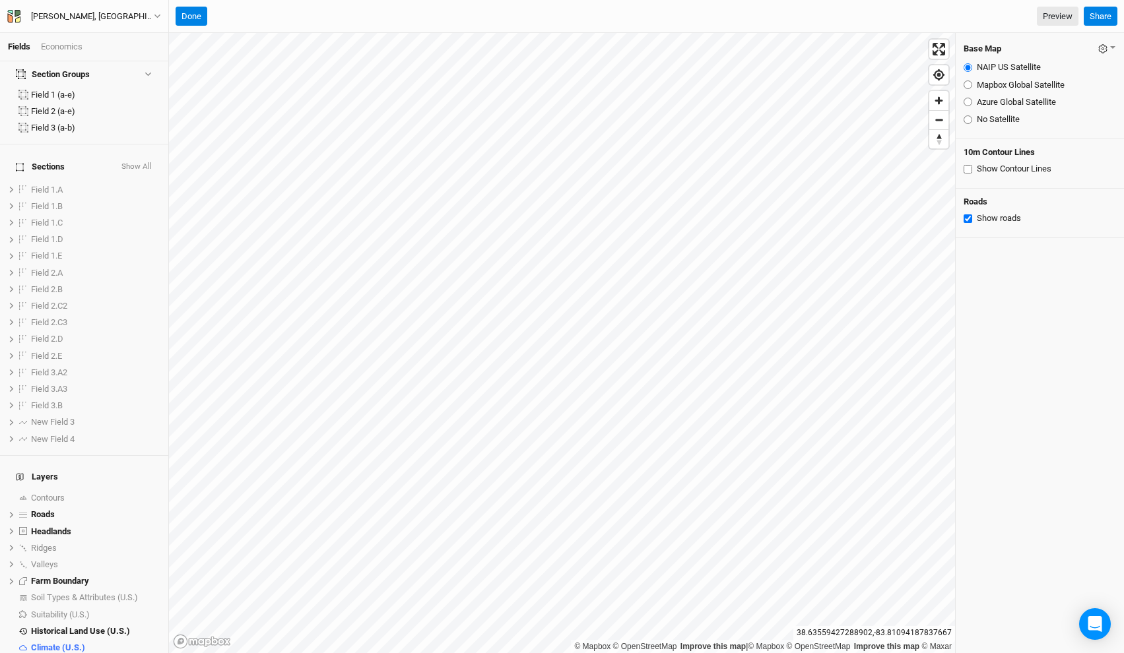
click at [967, 99] on input "Azure Global Satellite" at bounding box center [967, 102] width 9 height 9
radio input "true"
click at [150, 623] on span "hide" at bounding box center [151, 631] width 17 height 16
click at [966, 81] on input "Mapbox Global Satellite" at bounding box center [967, 85] width 9 height 9
radio input "true"
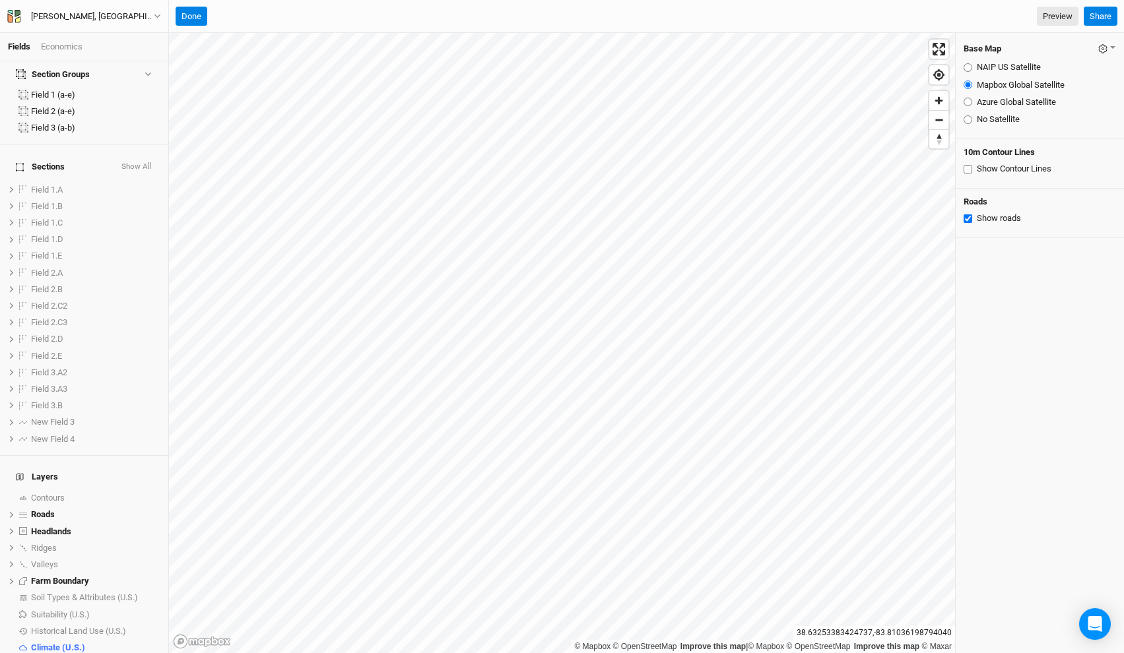
click at [967, 65] on input "NAIP US Satellite" at bounding box center [967, 67] width 9 height 9
radio input "true"
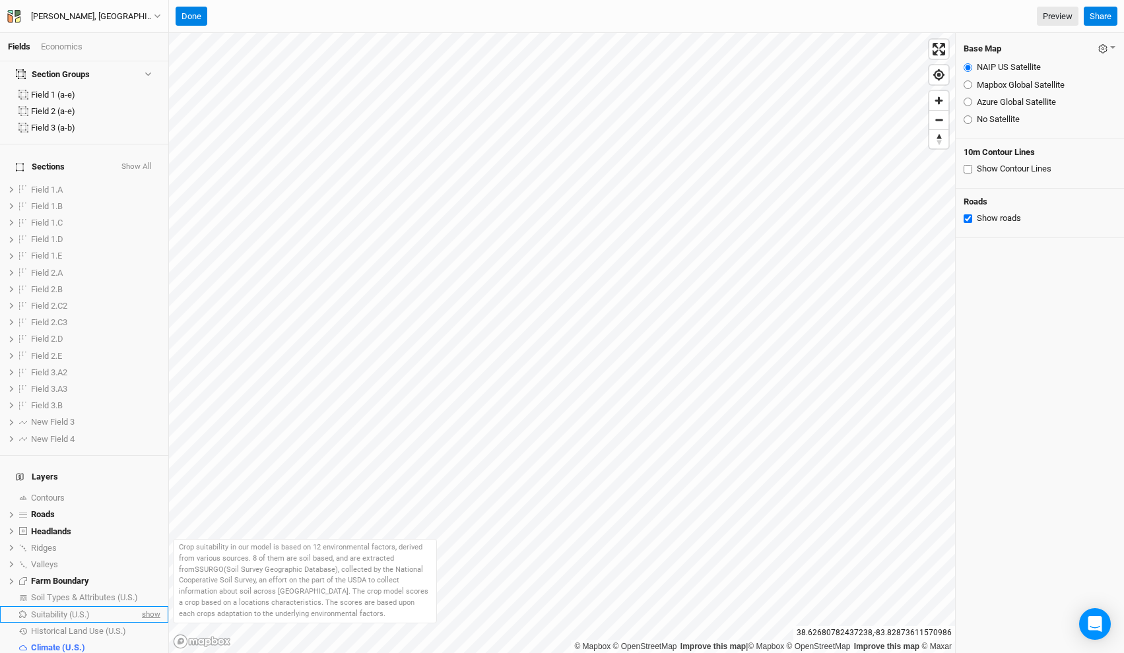
click at [145, 606] on span "show" at bounding box center [149, 614] width 21 height 16
click at [108, 610] on div "Suitability (U.S.)" at bounding box center [87, 615] width 112 height 11
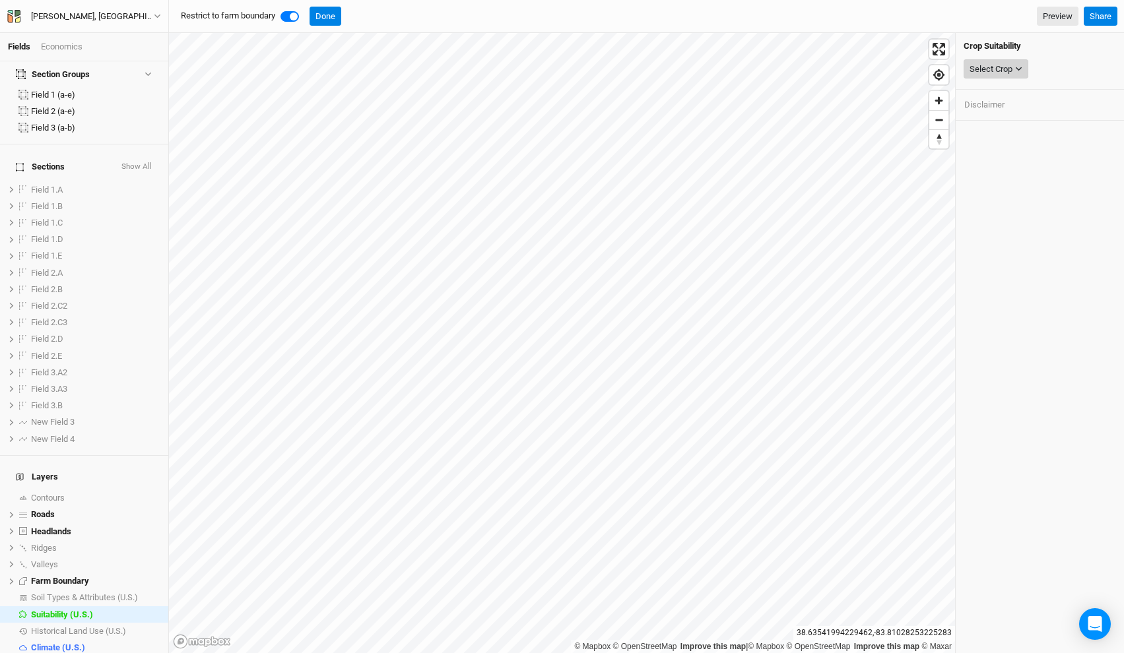
click at [998, 70] on div "Select Crop" at bounding box center [990, 69] width 43 height 13
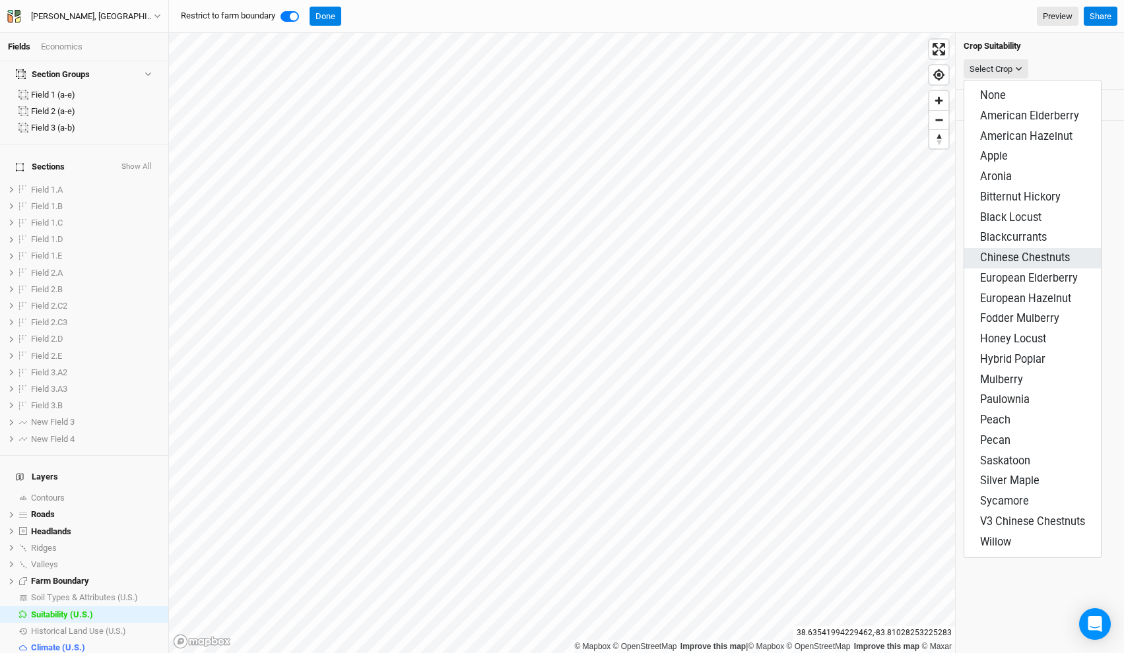
click at [1030, 251] on span "Chinese Chestnuts" at bounding box center [1025, 257] width 90 height 13
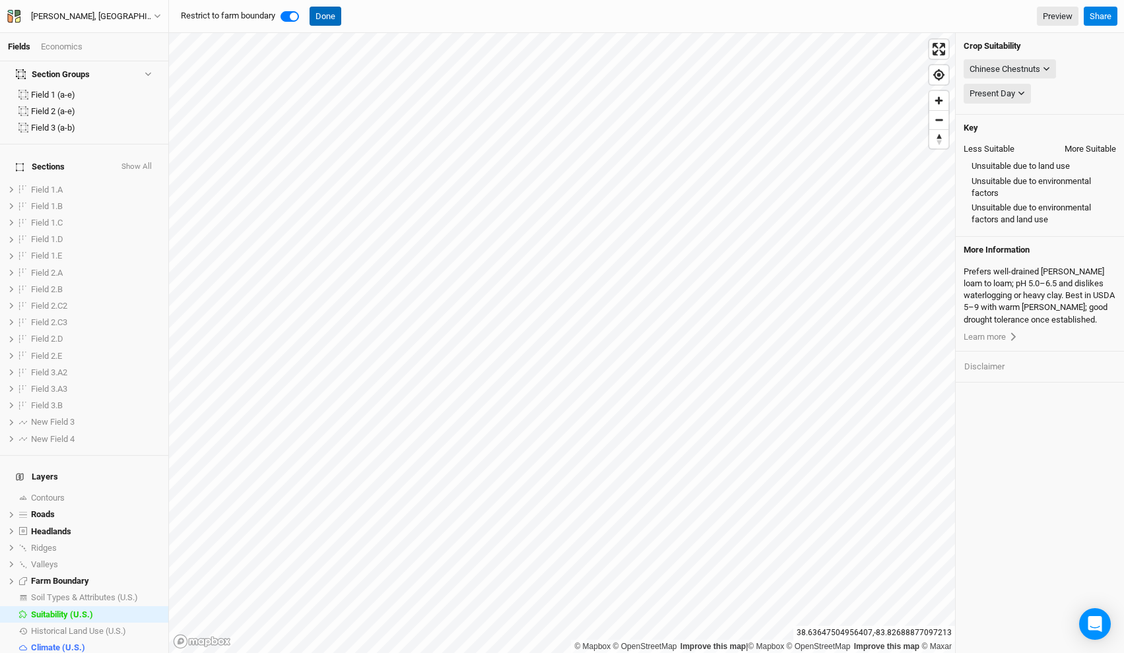
click at [337, 16] on button "Done" at bounding box center [325, 17] width 32 height 20
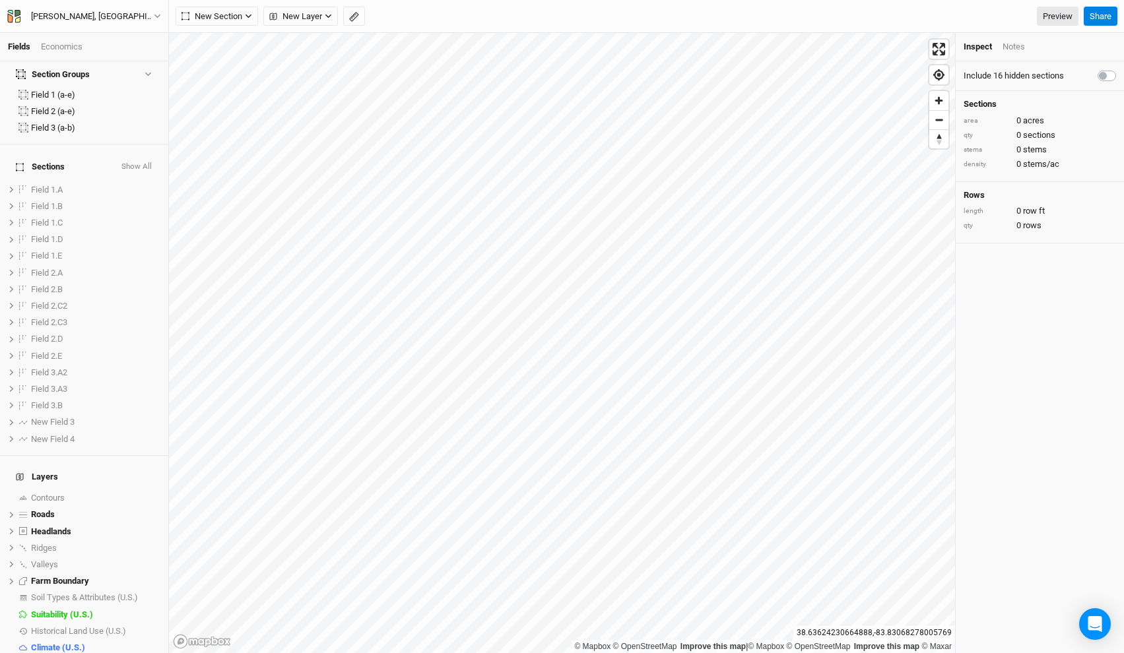
scroll to position [0, 0]
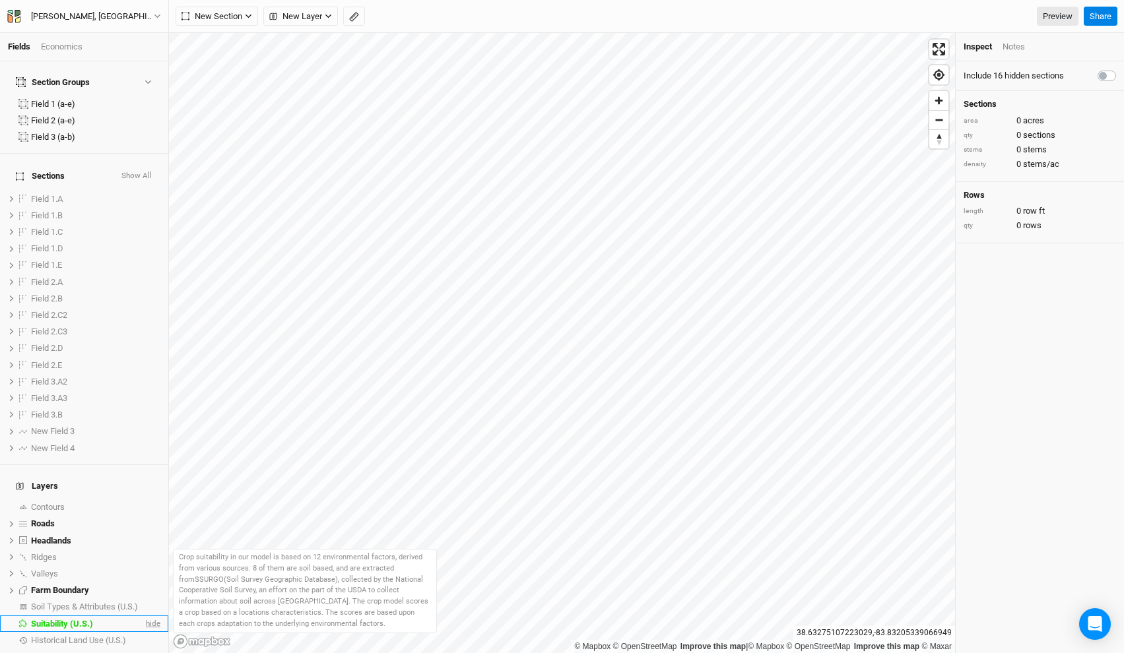
click at [156, 616] on span "hide" at bounding box center [151, 624] width 17 height 16
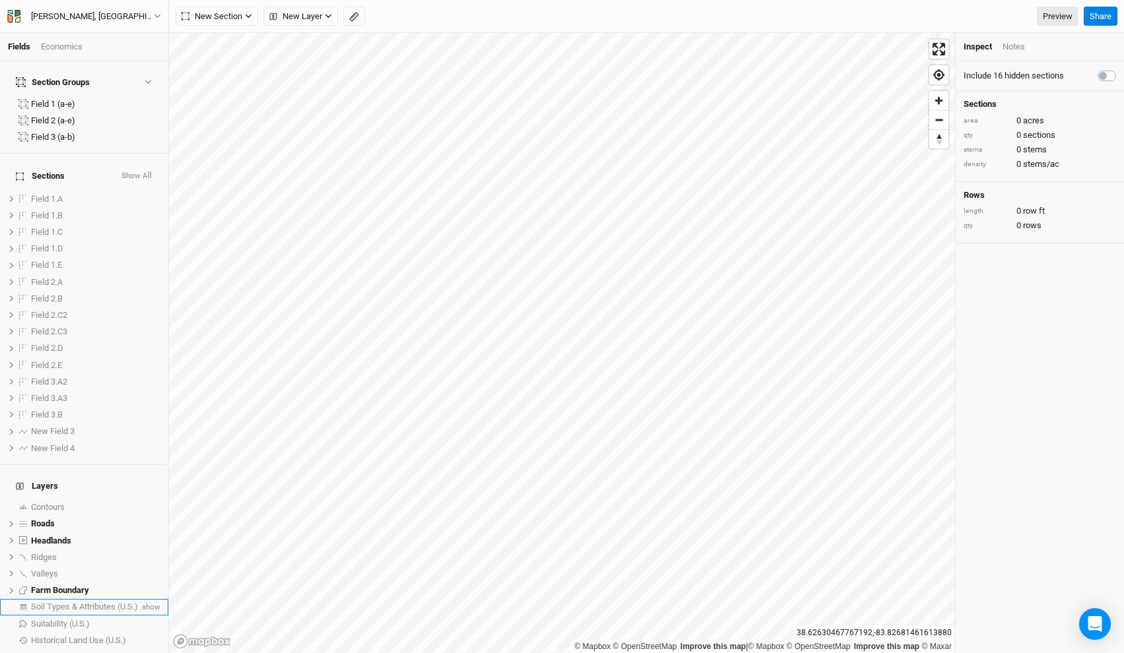
click at [102, 602] on span "Soil Types & Attributes (U.S.)" at bounding box center [84, 607] width 107 height 10
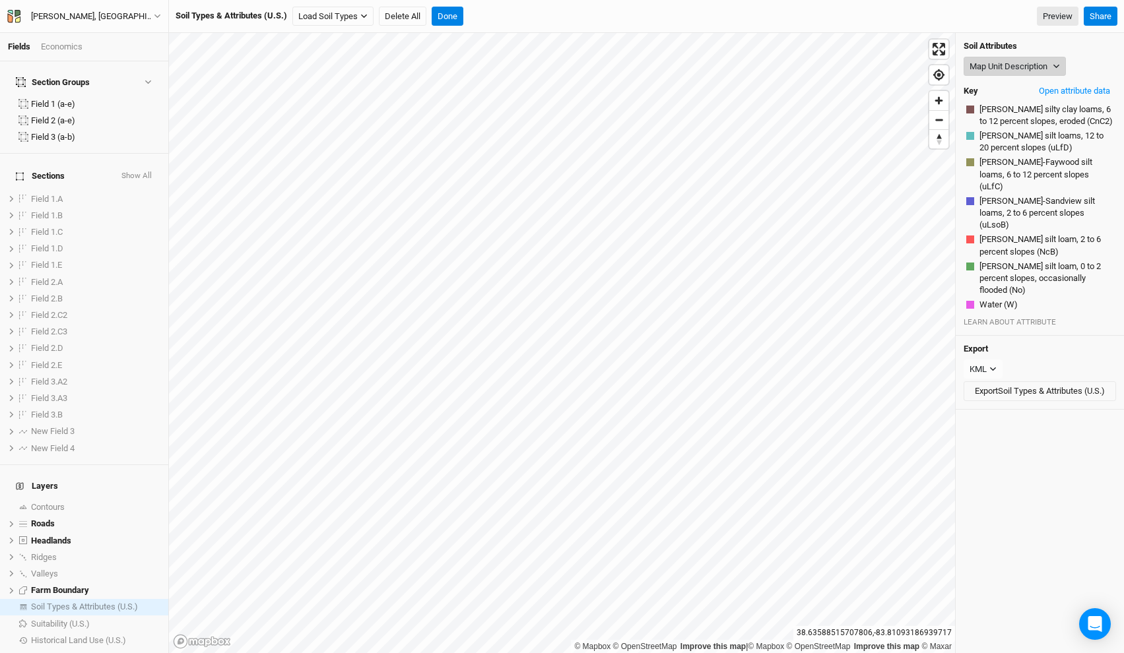
click at [989, 59] on button "Map Unit Description" at bounding box center [1014, 67] width 102 height 20
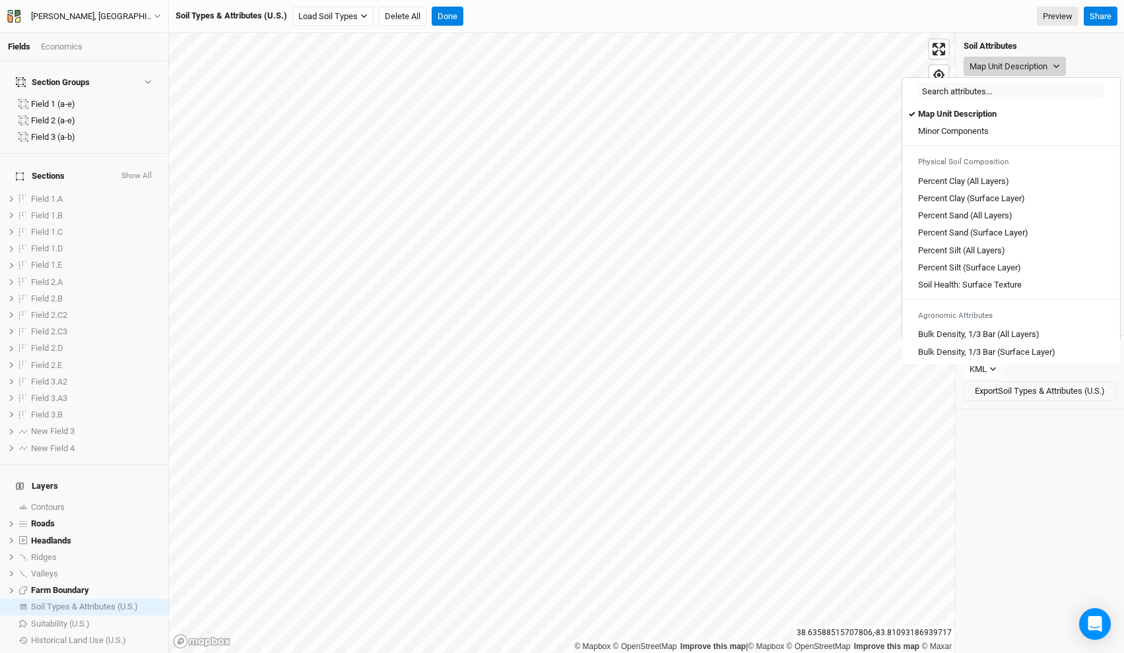
click at [1015, 57] on button "Map Unit Description" at bounding box center [1014, 67] width 102 height 20
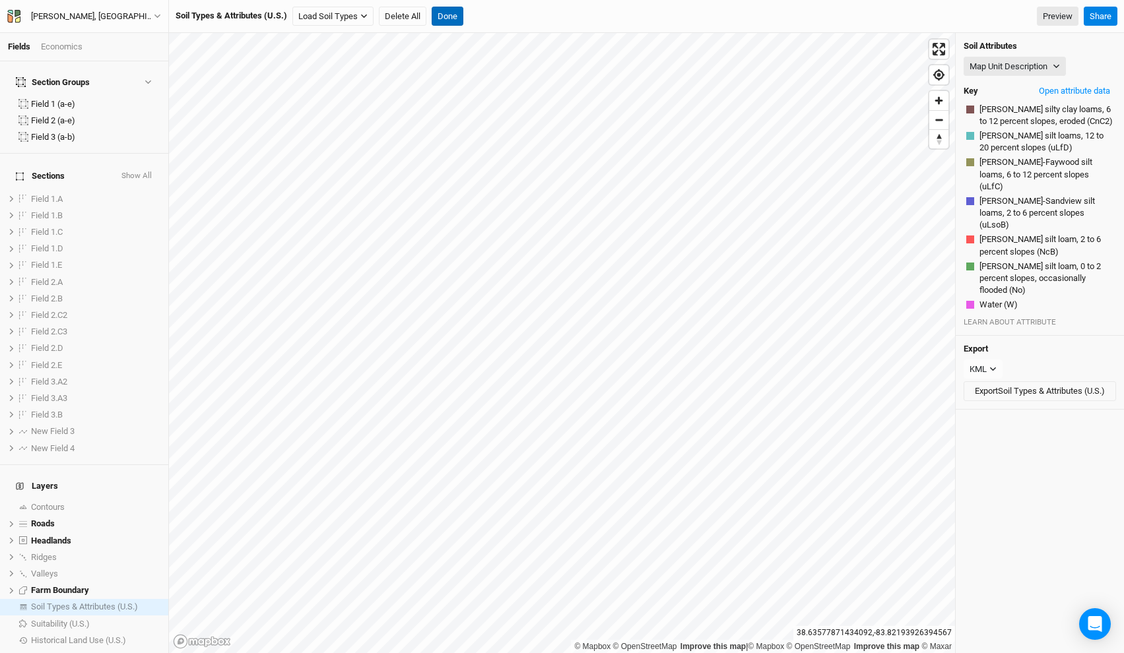
click at [446, 13] on button "Done" at bounding box center [448, 17] width 32 height 20
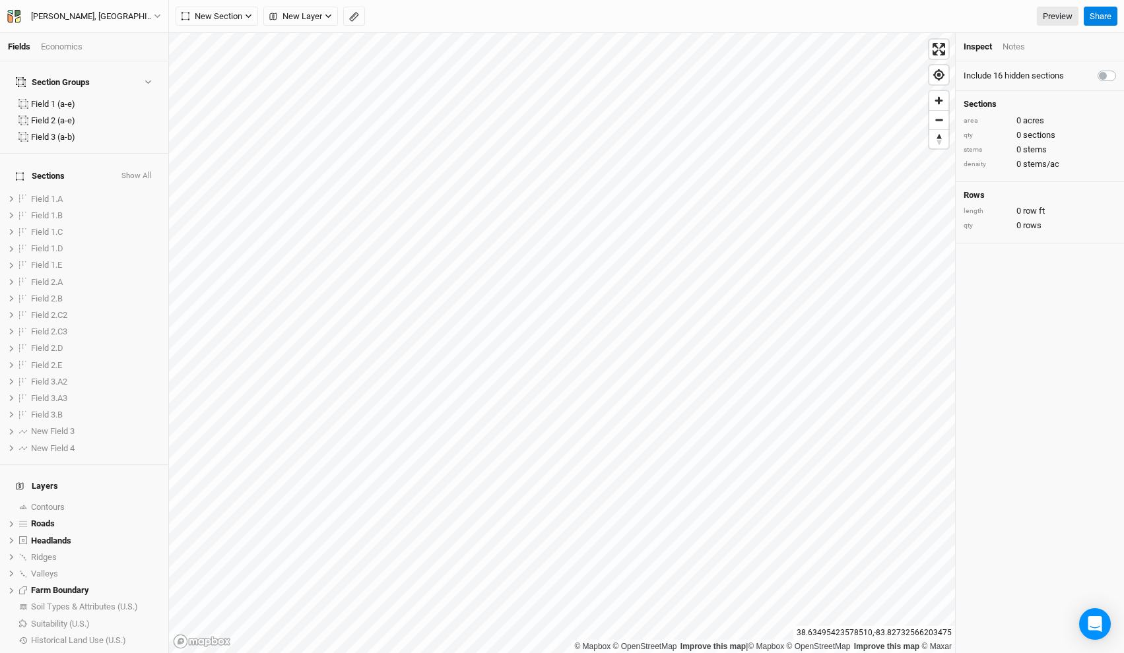
click at [134, 170] on button "Show All" at bounding box center [137, 176] width 32 height 13
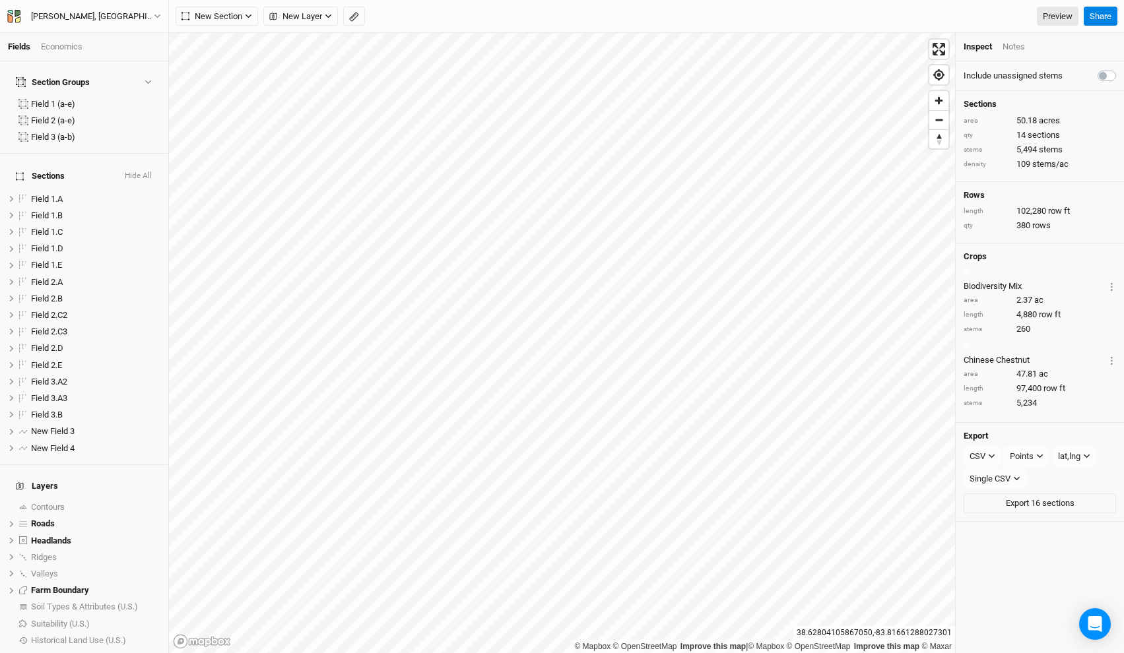
click at [150, 170] on button "Hide All" at bounding box center [138, 176] width 28 height 13
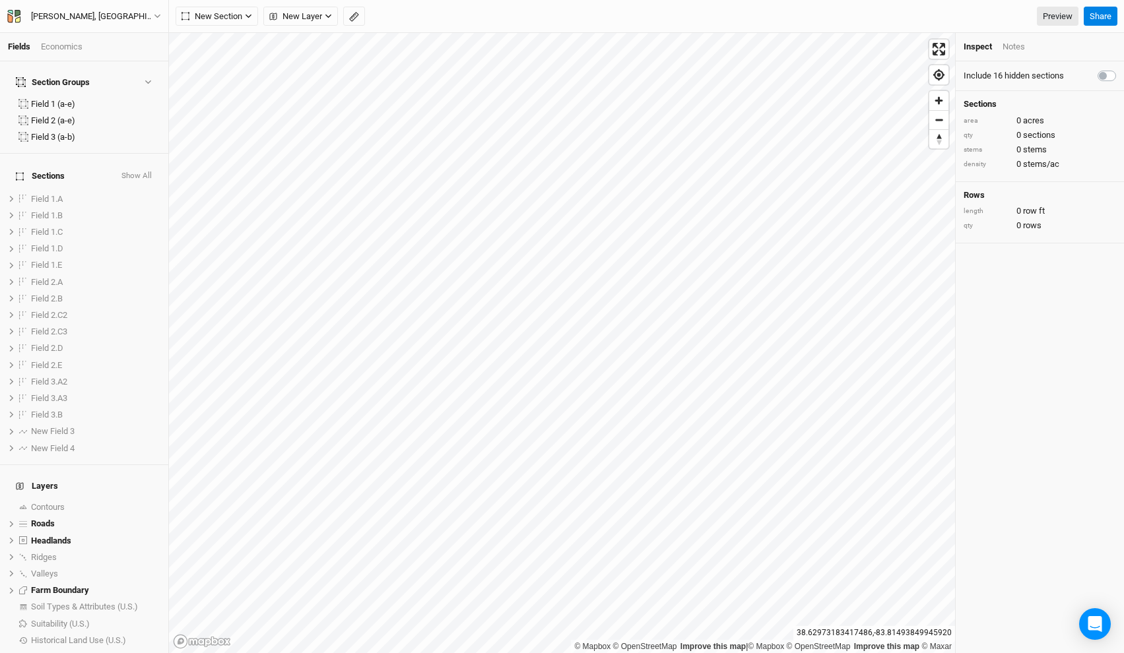
scroll to position [26, 0]
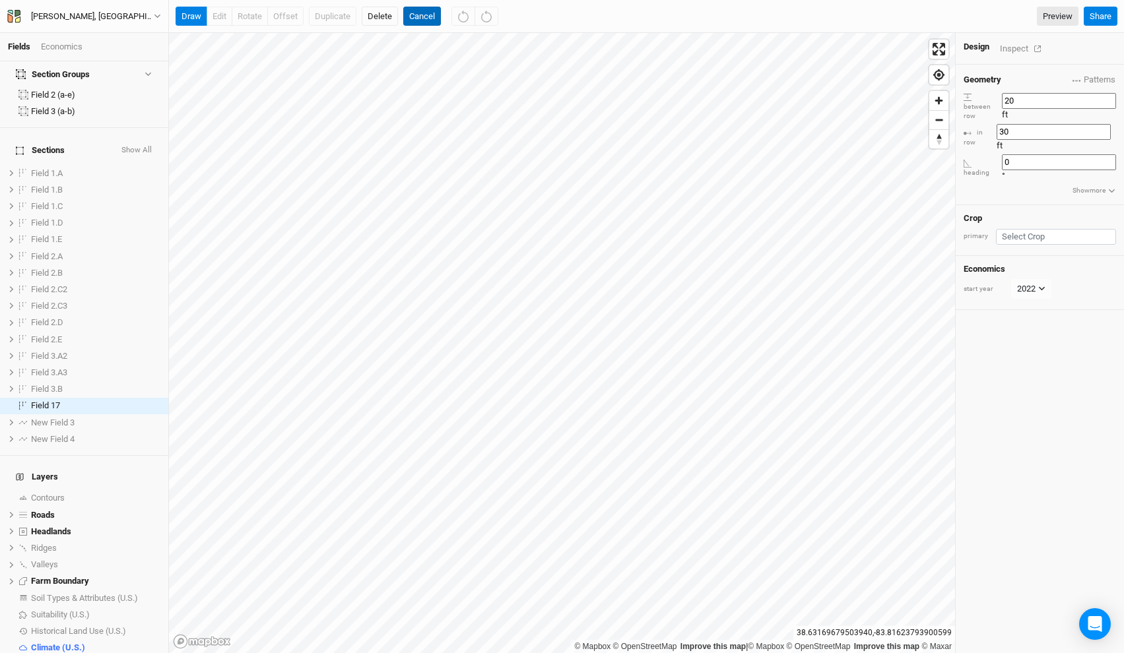
click at [417, 12] on button "Cancel" at bounding box center [422, 17] width 38 height 20
click at [88, 653] on div "Base Layer" at bounding box center [95, 664] width 129 height 11
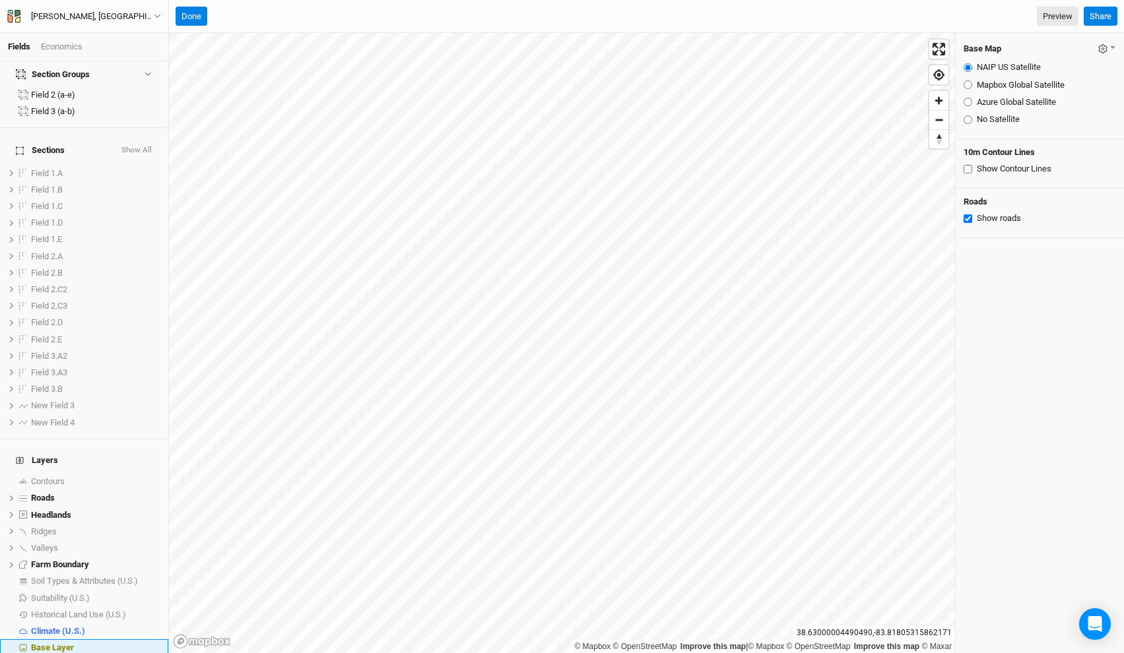
scroll to position [9, 0]
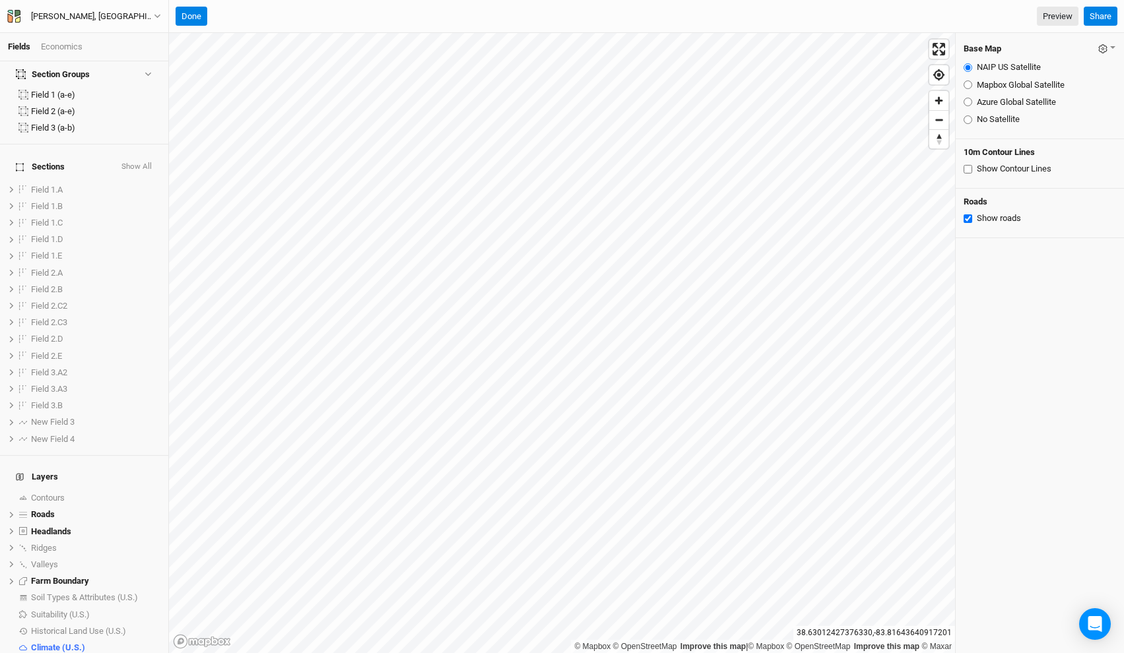
click at [967, 169] on input "Show Contour Lines" at bounding box center [967, 169] width 9 height 9
checkbox input "true"
click at [189, 18] on button "Done" at bounding box center [192, 17] width 32 height 20
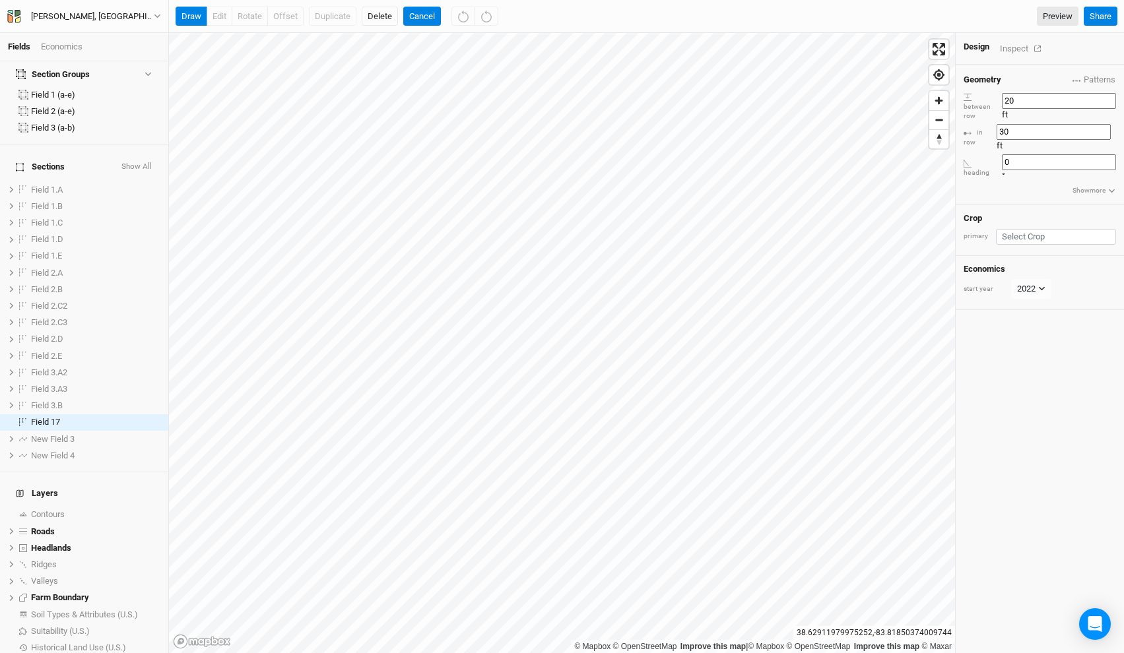
scroll to position [26, 0]
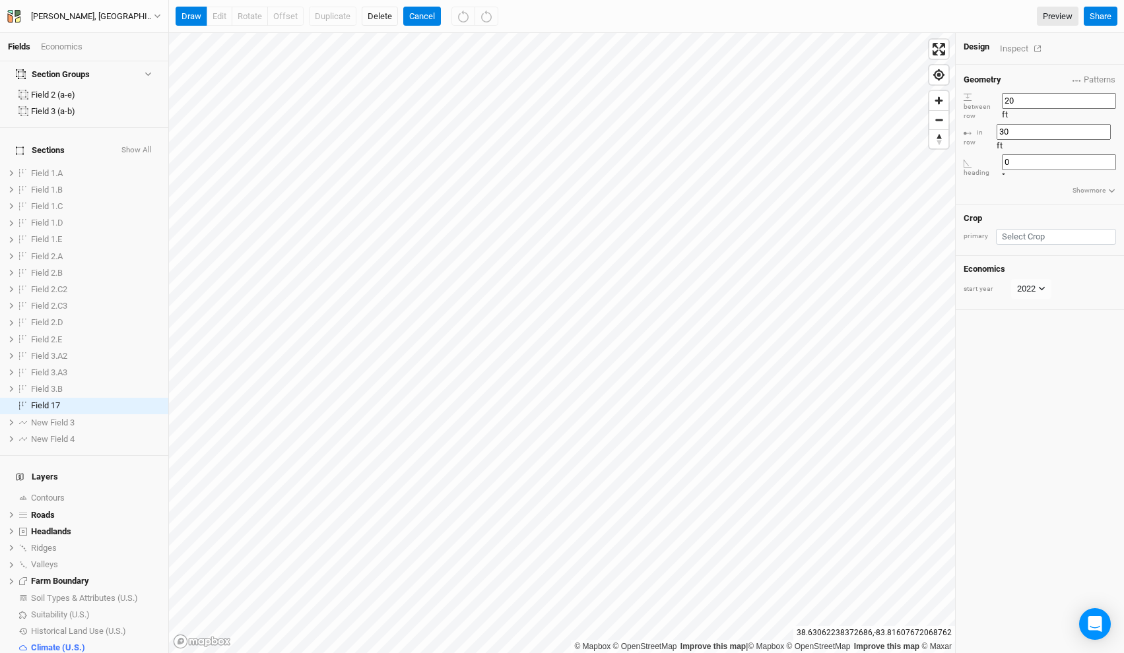
click at [1014, 49] on div "Inspect" at bounding box center [1023, 48] width 47 height 15
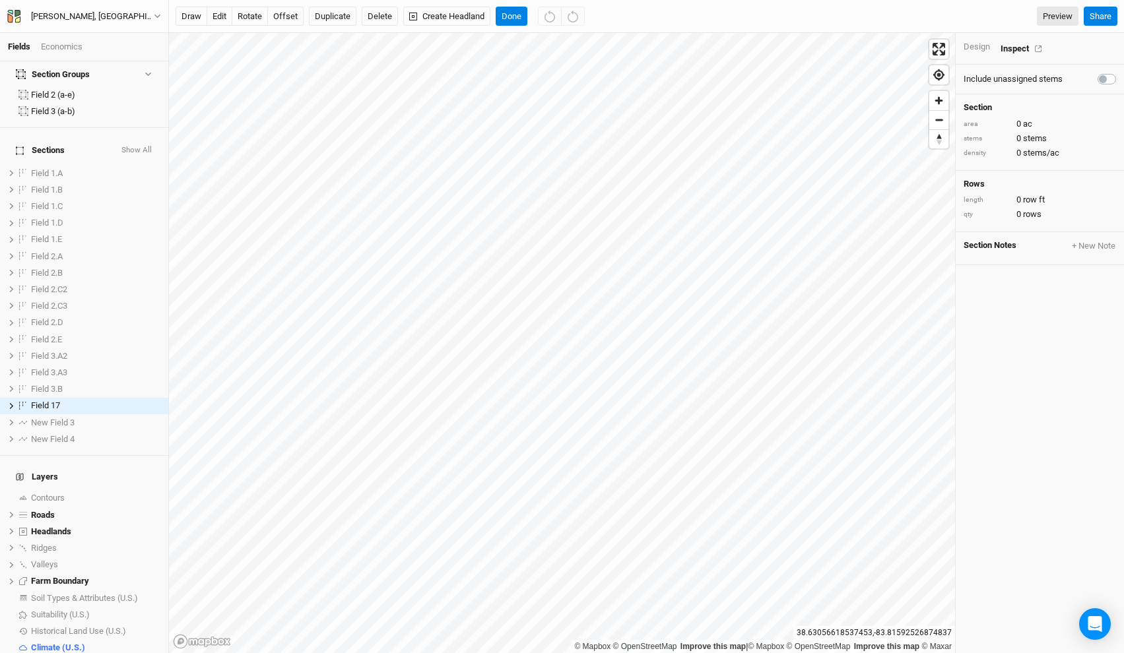
click at [1121, 71] on label at bounding box center [1121, 71] width 0 height 0
click at [1108, 72] on input "checkbox" at bounding box center [1102, 77] width 11 height 13
checkbox input "true"
click at [517, 26] on div "draw edit rotate offset Duplicate Delete Create Headland Done Preview Share" at bounding box center [646, 16] width 955 height 33
click at [505, 15] on button "Done" at bounding box center [512, 17] width 32 height 20
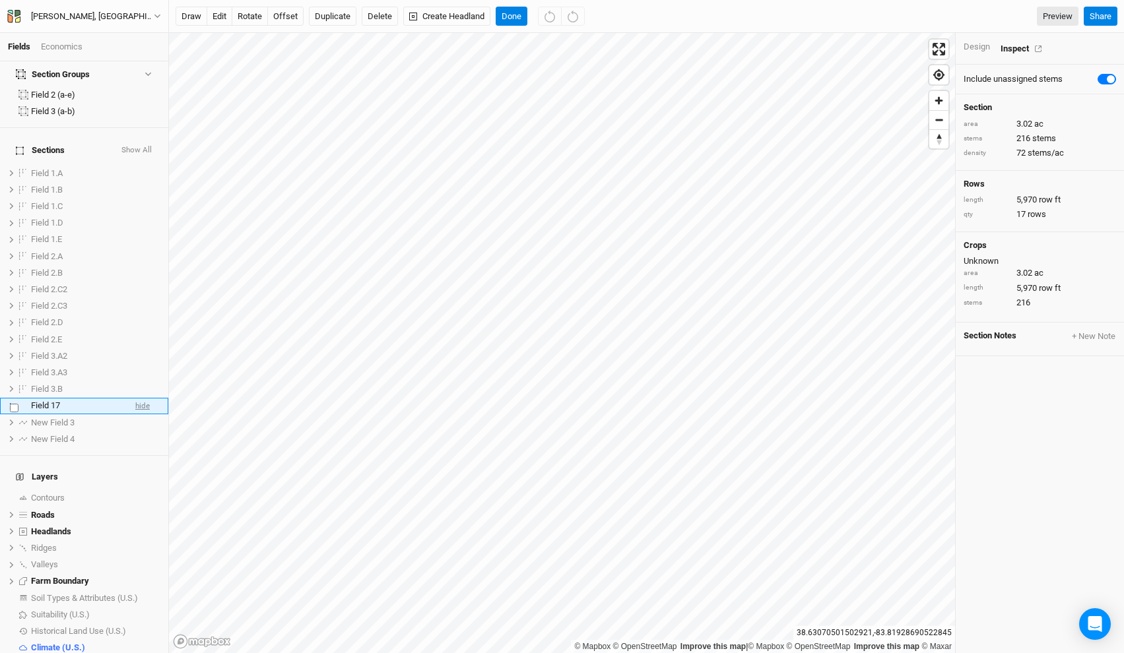
click at [147, 398] on span "hide" at bounding box center [142, 406] width 15 height 16
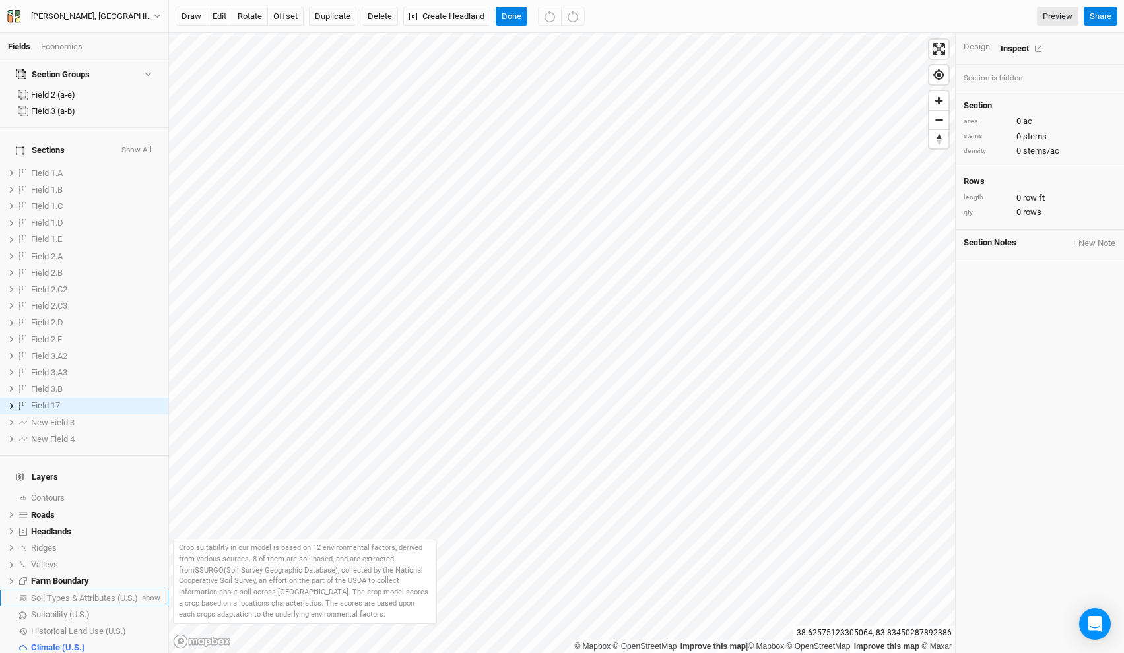
click at [97, 593] on span "Soil Types & Attributes (U.S.)" at bounding box center [84, 598] width 107 height 10
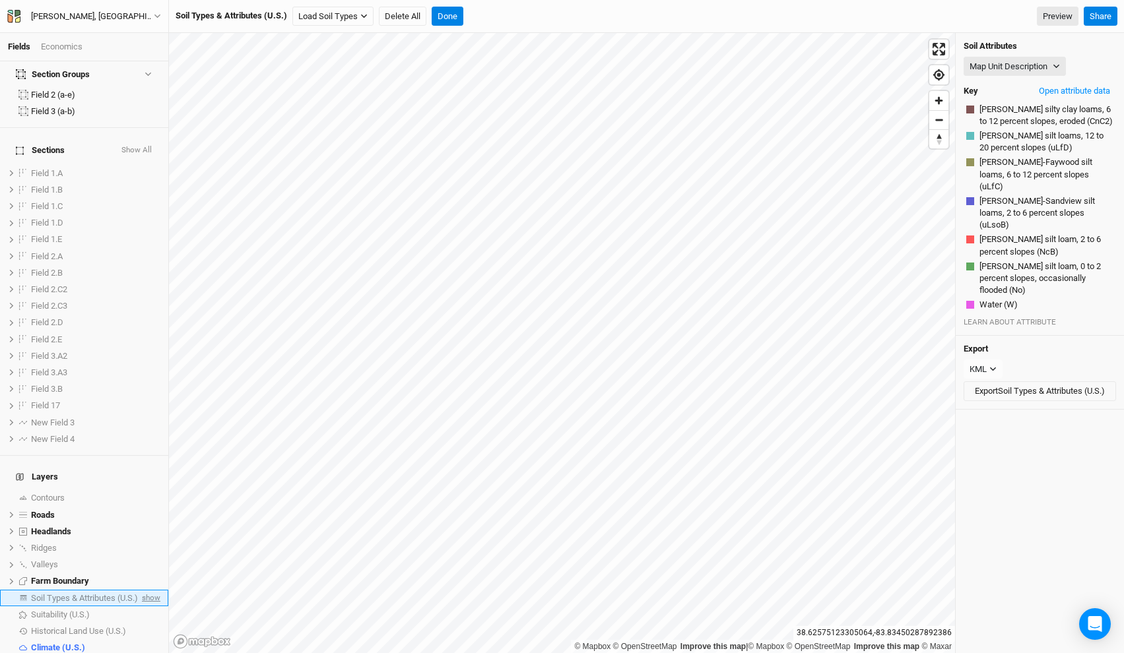
click at [155, 590] on span "show" at bounding box center [149, 598] width 21 height 16
click at [100, 593] on span "Soil Types & Attributes (U.S.)" at bounding box center [87, 598] width 112 height 10
click at [1012, 65] on button "Map Unit Description" at bounding box center [1014, 67] width 102 height 20
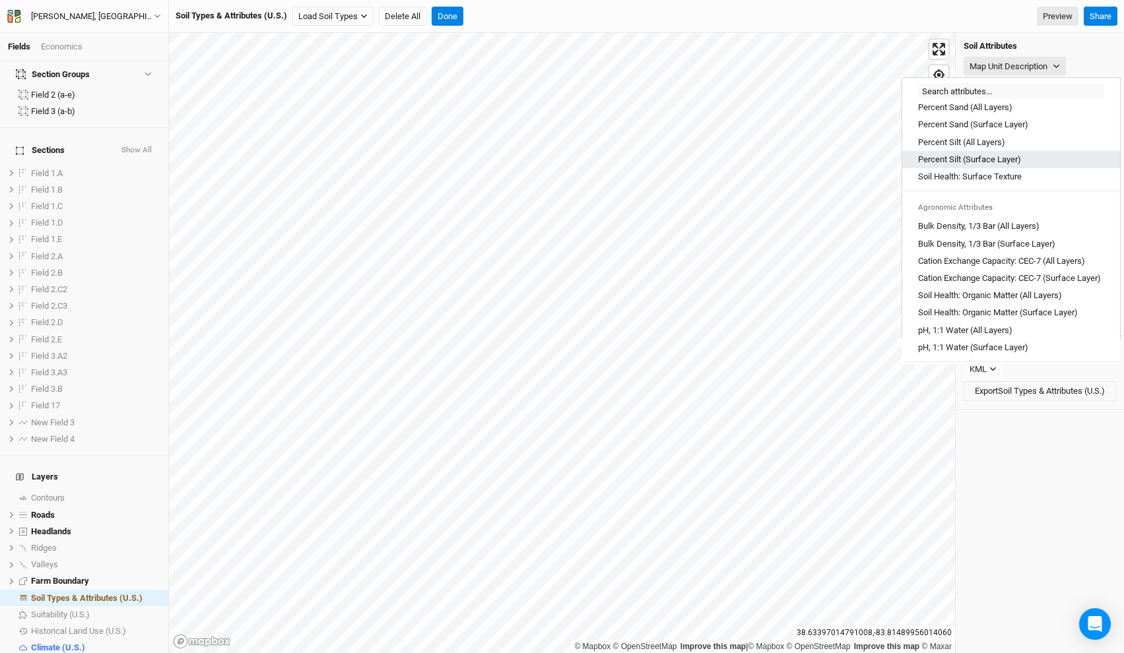
scroll to position [143, 0]
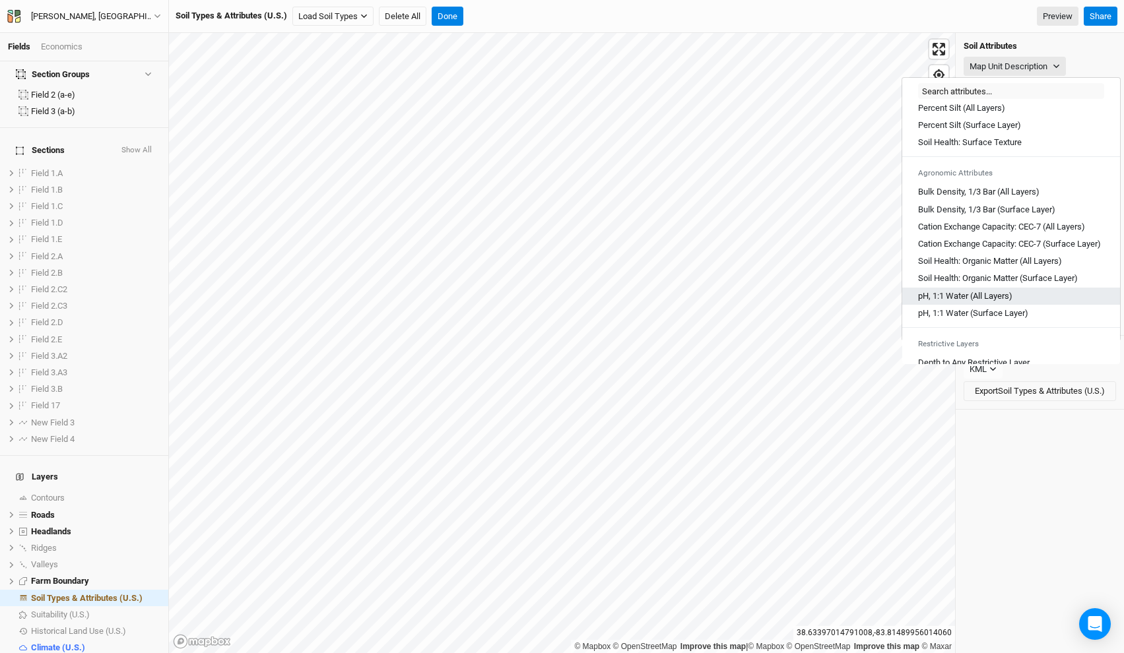
click at [978, 302] on Layers\) "pH, 1:1 Water (All Layers)" at bounding box center [965, 296] width 94 height 12
